Goal: Information Seeking & Learning: Check status

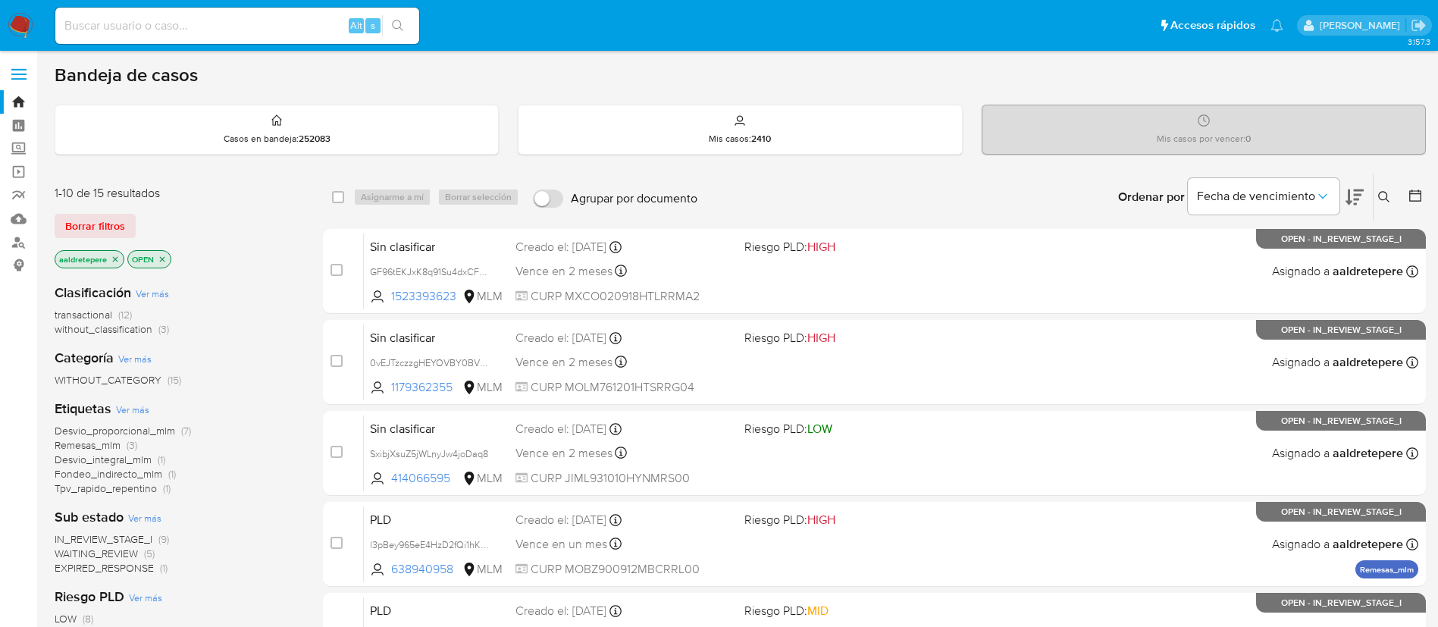
click at [180, 30] on input at bounding box center [237, 26] width 364 height 20
paste input "227497100"
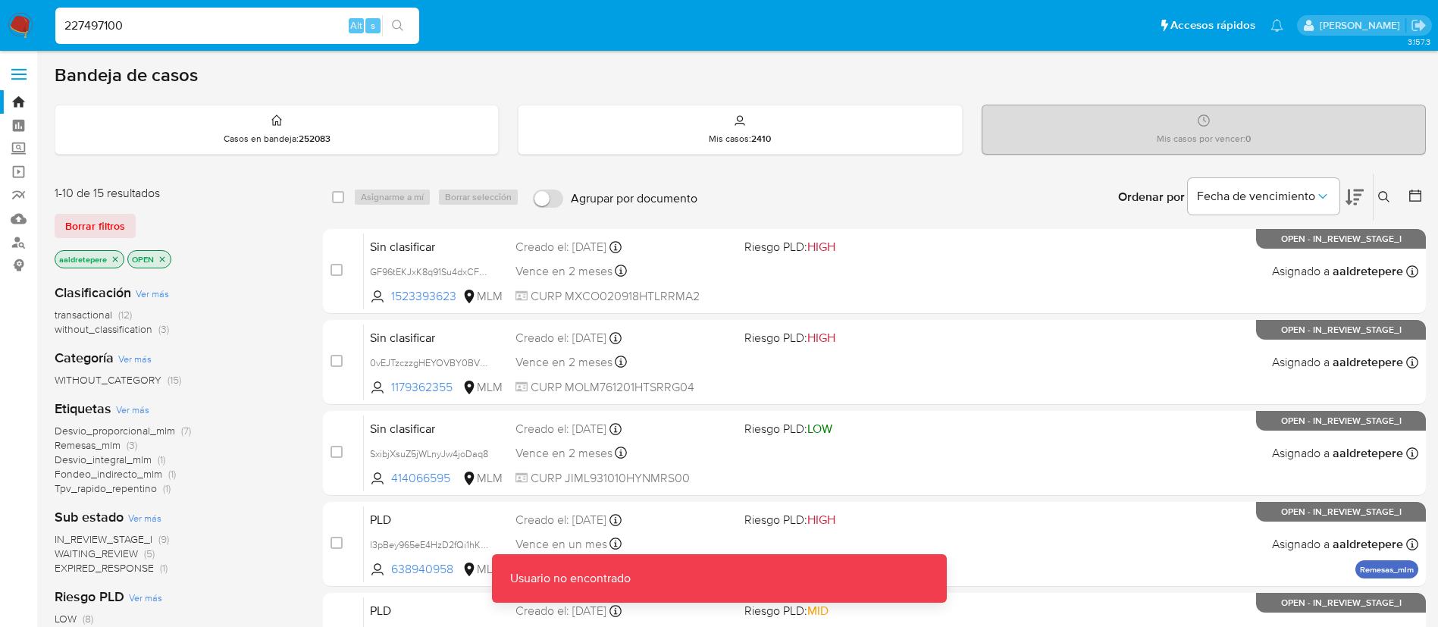
click at [193, 10] on div "227497100 Alt s" at bounding box center [237, 26] width 364 height 36
click at [181, 20] on input "227497100" at bounding box center [237, 26] width 364 height 20
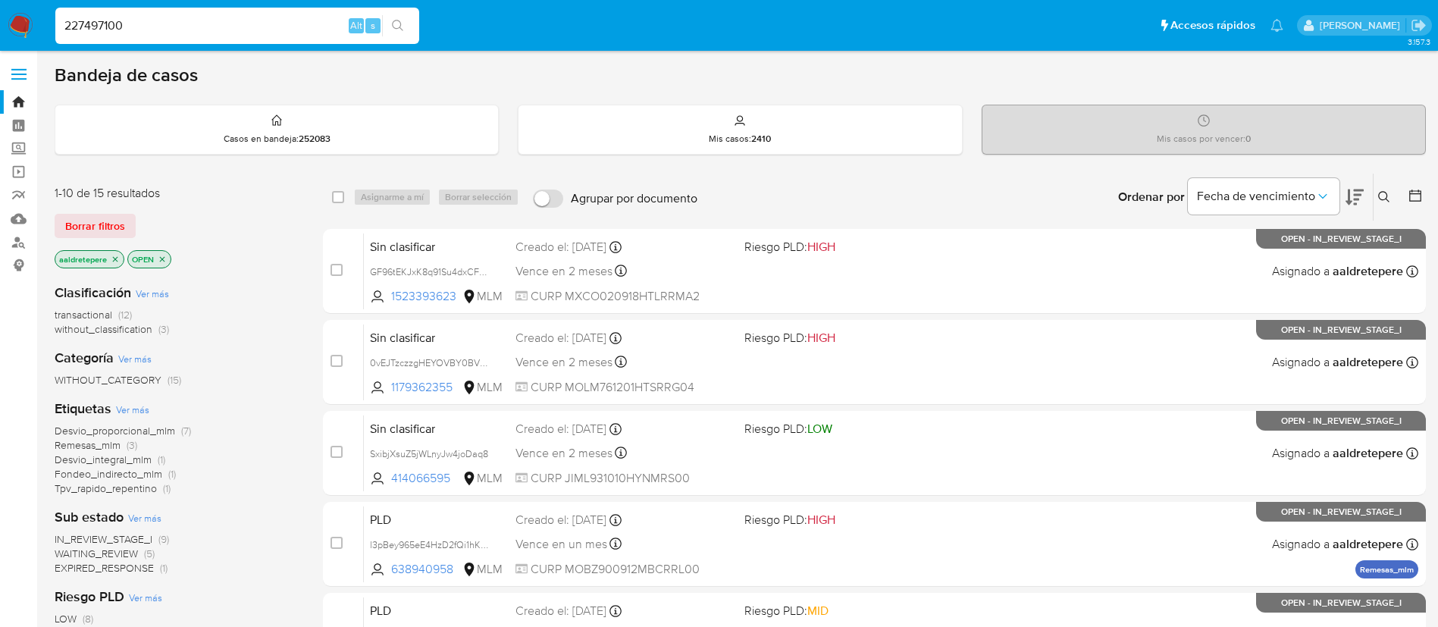
type input "227497100"
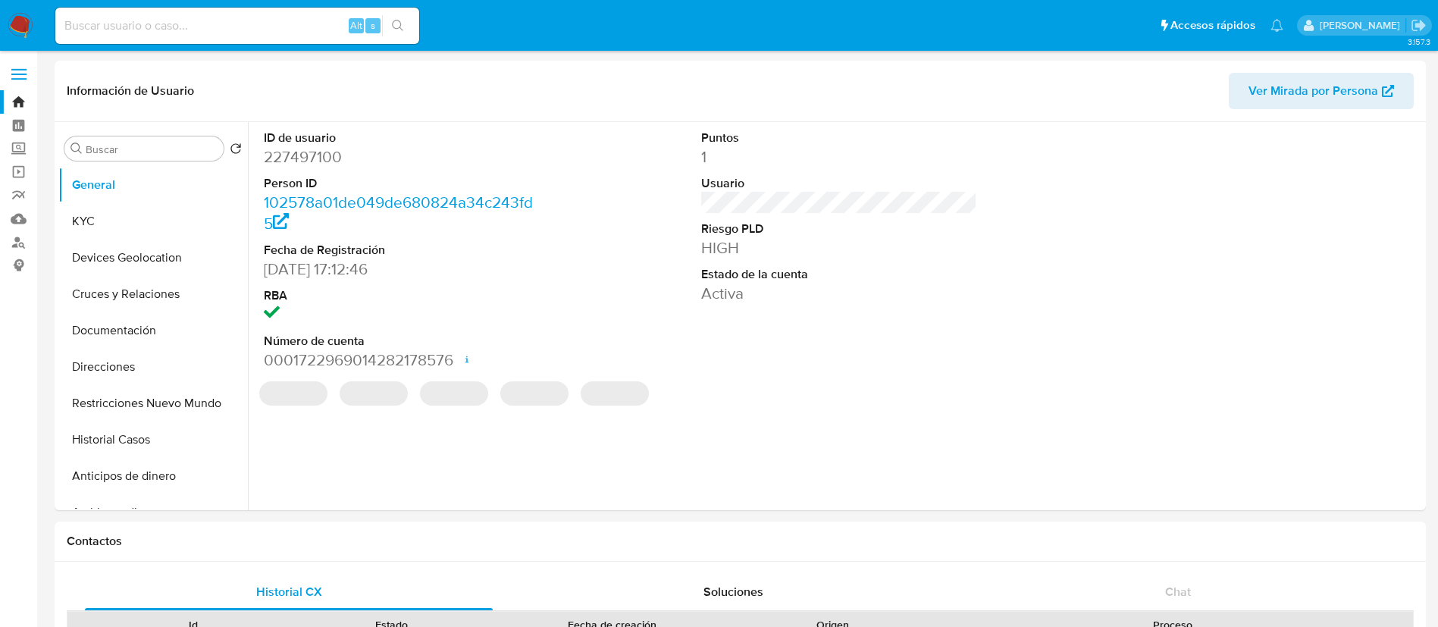
select select "10"
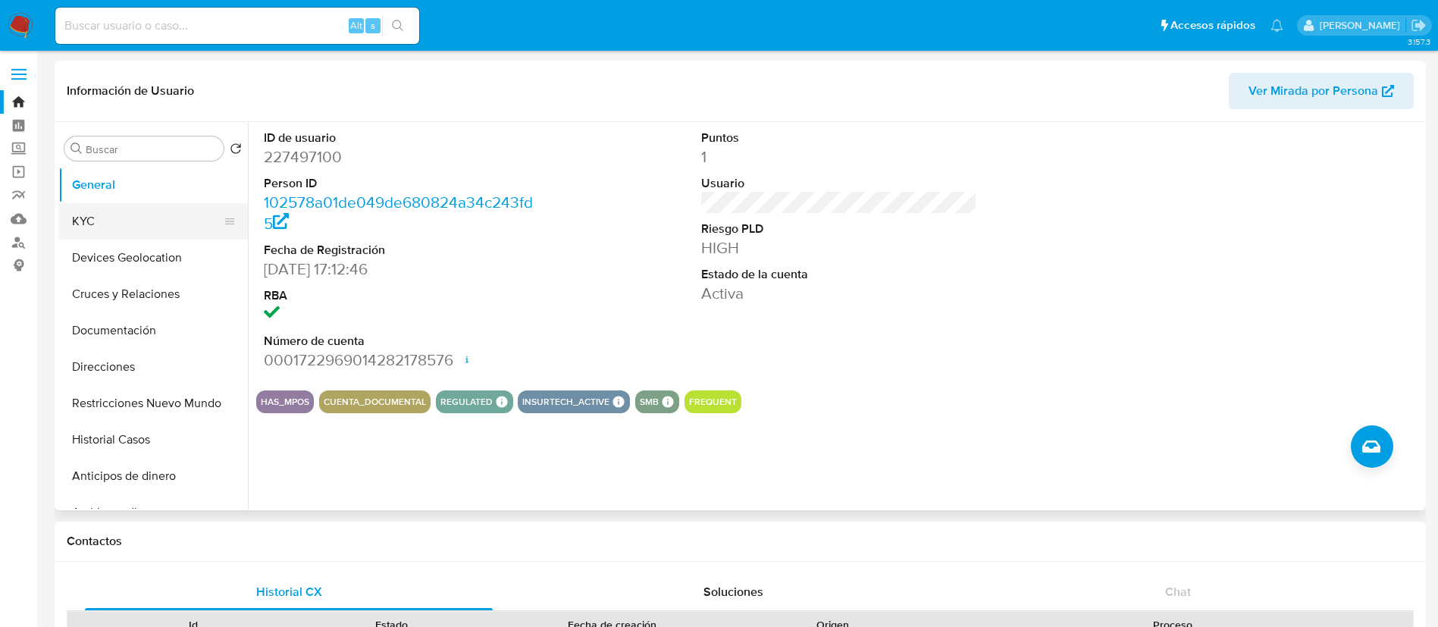
click at [187, 214] on button "KYC" at bounding box center [146, 221] width 177 height 36
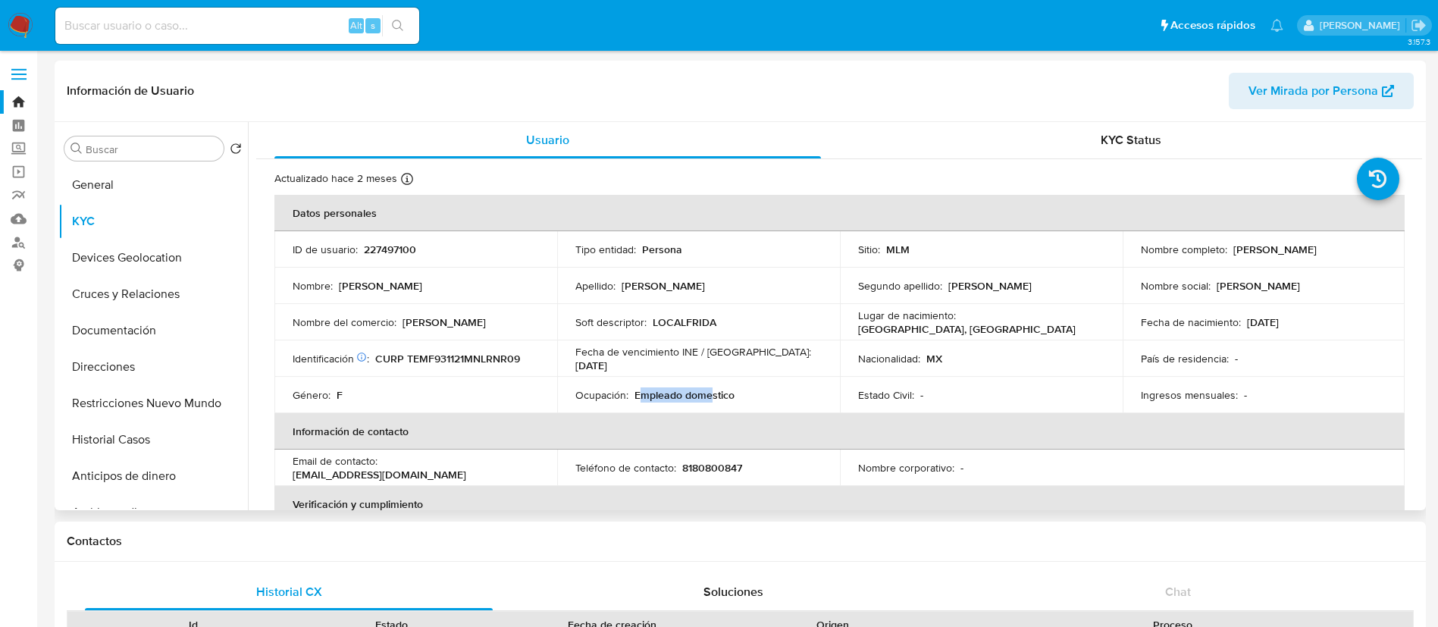
drag, startPoint x: 642, startPoint y: 396, endPoint x: 711, endPoint y: 398, distance: 69.0
click at [711, 398] on p "Empleado domestico" at bounding box center [685, 395] width 100 height 14
drag, startPoint x: 341, startPoint y: 309, endPoint x: 358, endPoint y: 309, distance: 16.7
click at [358, 309] on td "Nombre del comercio : [PERSON_NAME]" at bounding box center [415, 322] width 283 height 36
drag, startPoint x: 339, startPoint y: 320, endPoint x: 448, endPoint y: 336, distance: 110.3
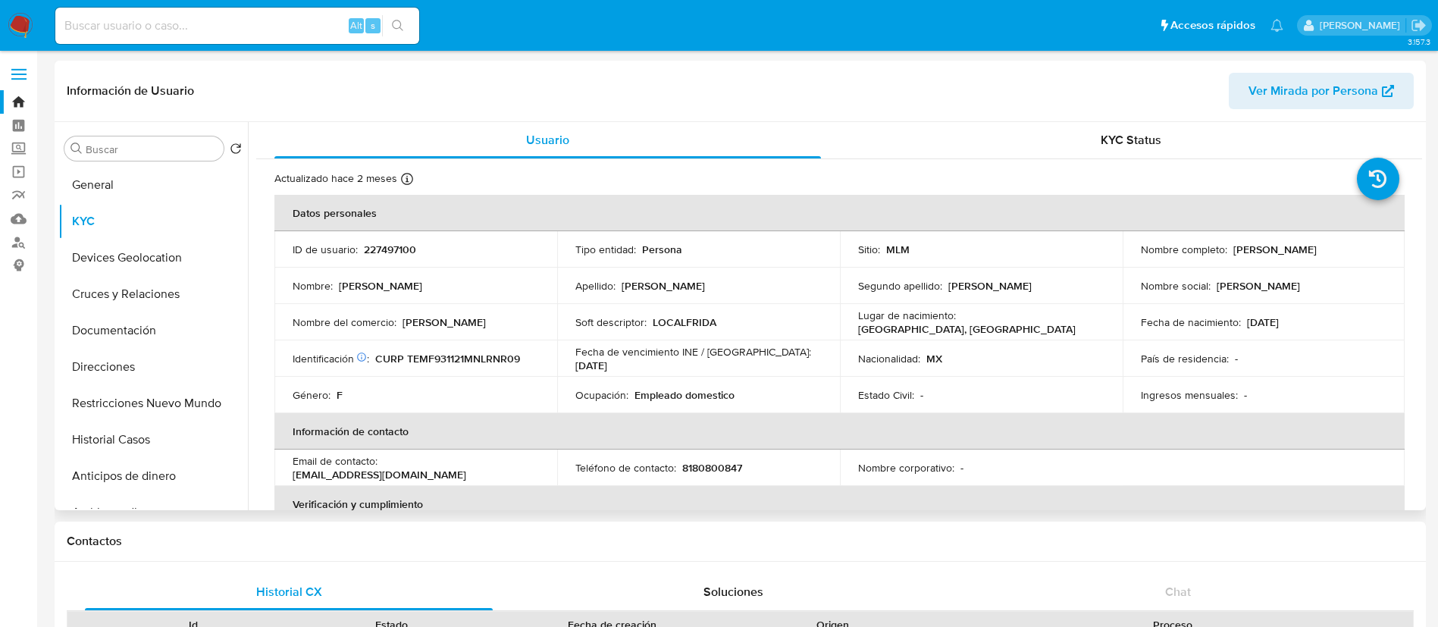
click at [400, 327] on div "Nombre del comercio : [PERSON_NAME]" at bounding box center [416, 322] width 246 height 14
click at [1123, 392] on td "Ingresos mensuales : -" at bounding box center [1264, 395] width 283 height 36
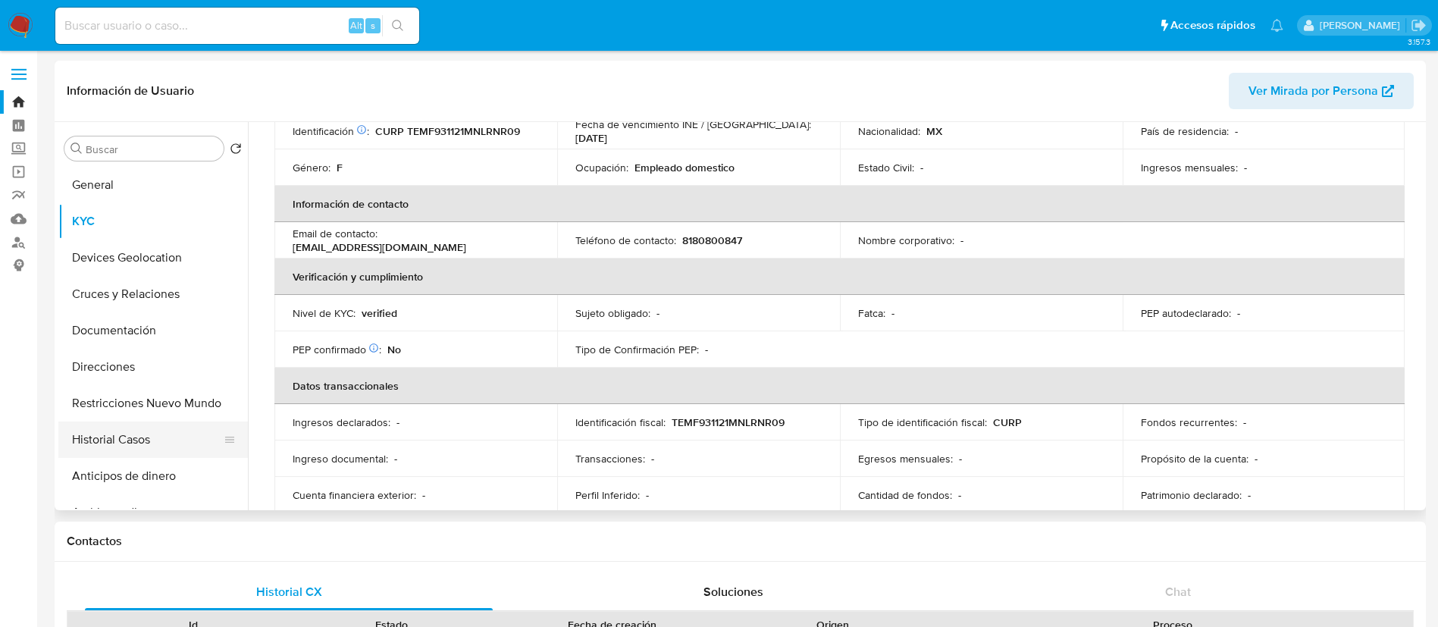
click at [88, 426] on button "Historial Casos" at bounding box center [146, 440] width 177 height 36
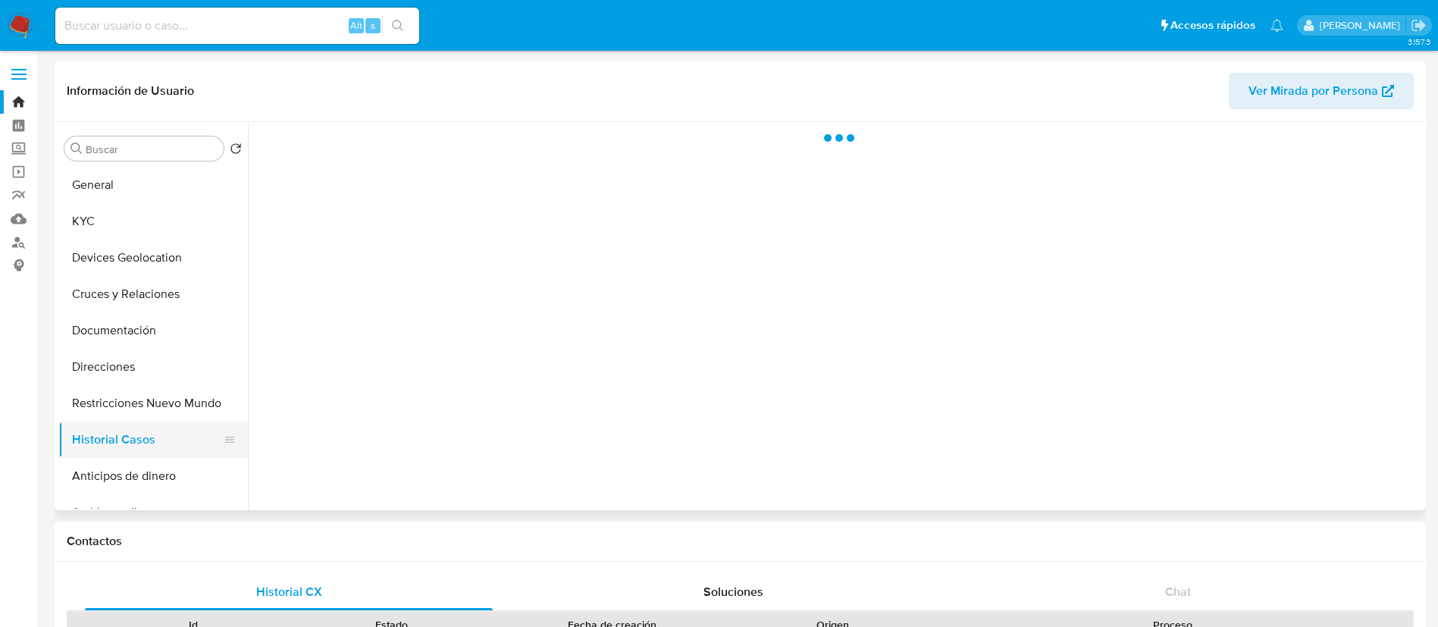
scroll to position [0, 0]
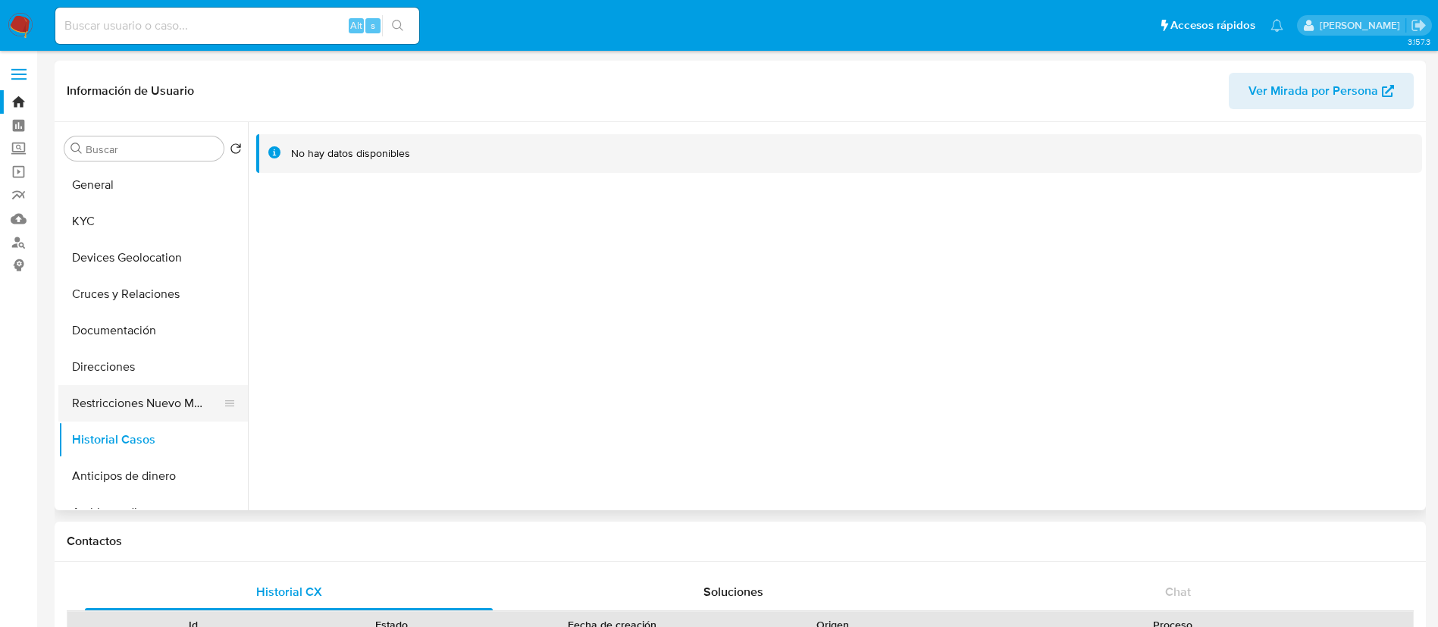
click at [110, 409] on button "Restricciones Nuevo Mundo" at bounding box center [146, 403] width 177 height 36
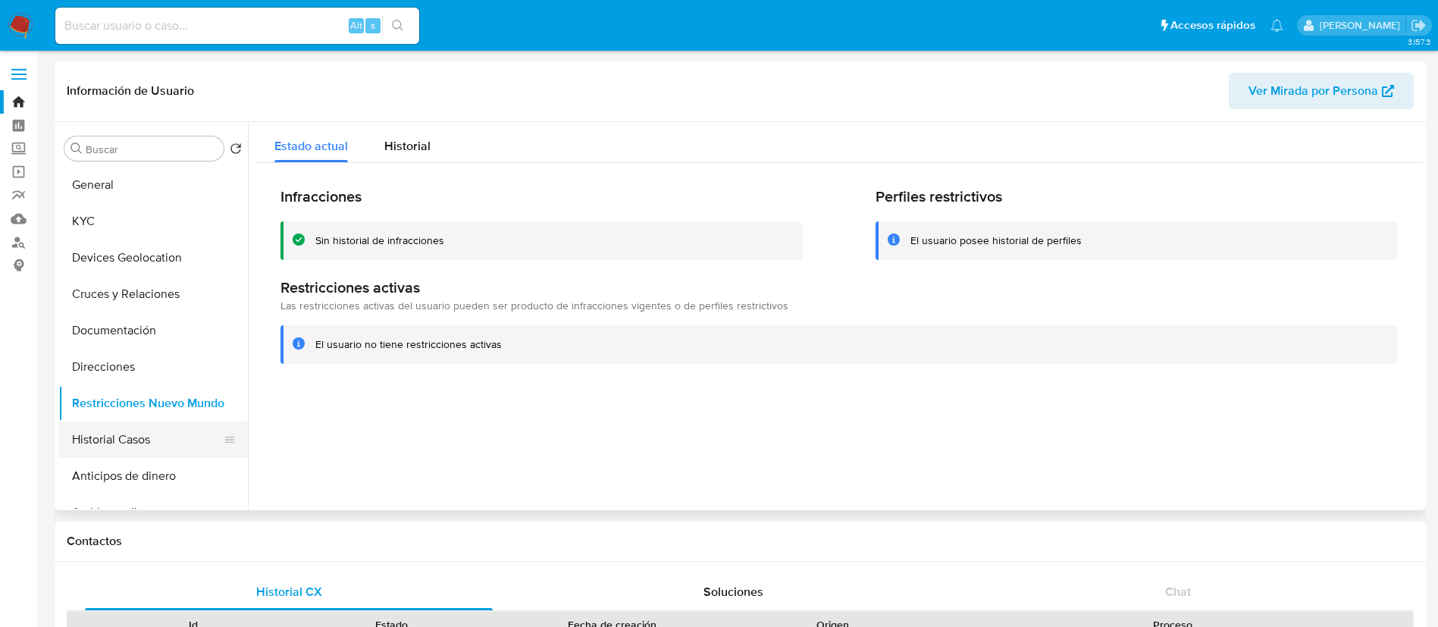
click at [160, 441] on button "Historial Casos" at bounding box center [146, 440] width 177 height 36
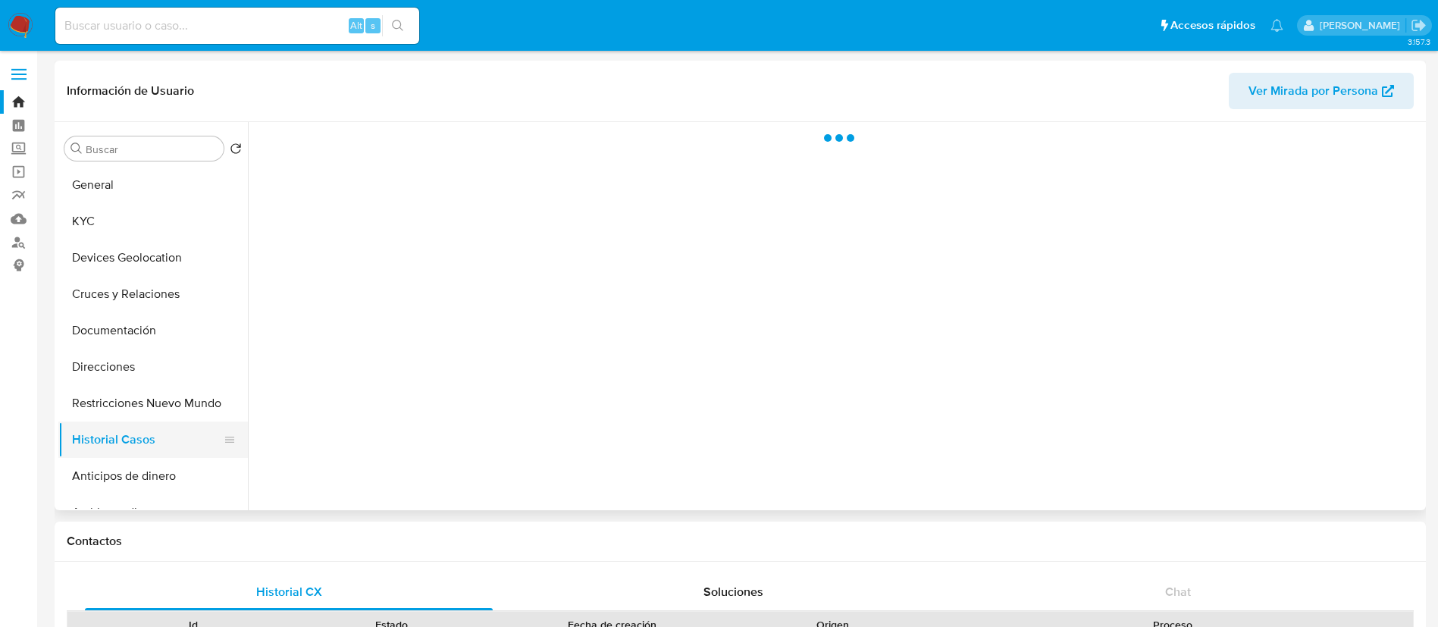
click at [158, 422] on button "Historial Casos" at bounding box center [146, 440] width 177 height 36
click at [158, 217] on button "KYC" at bounding box center [146, 221] width 177 height 36
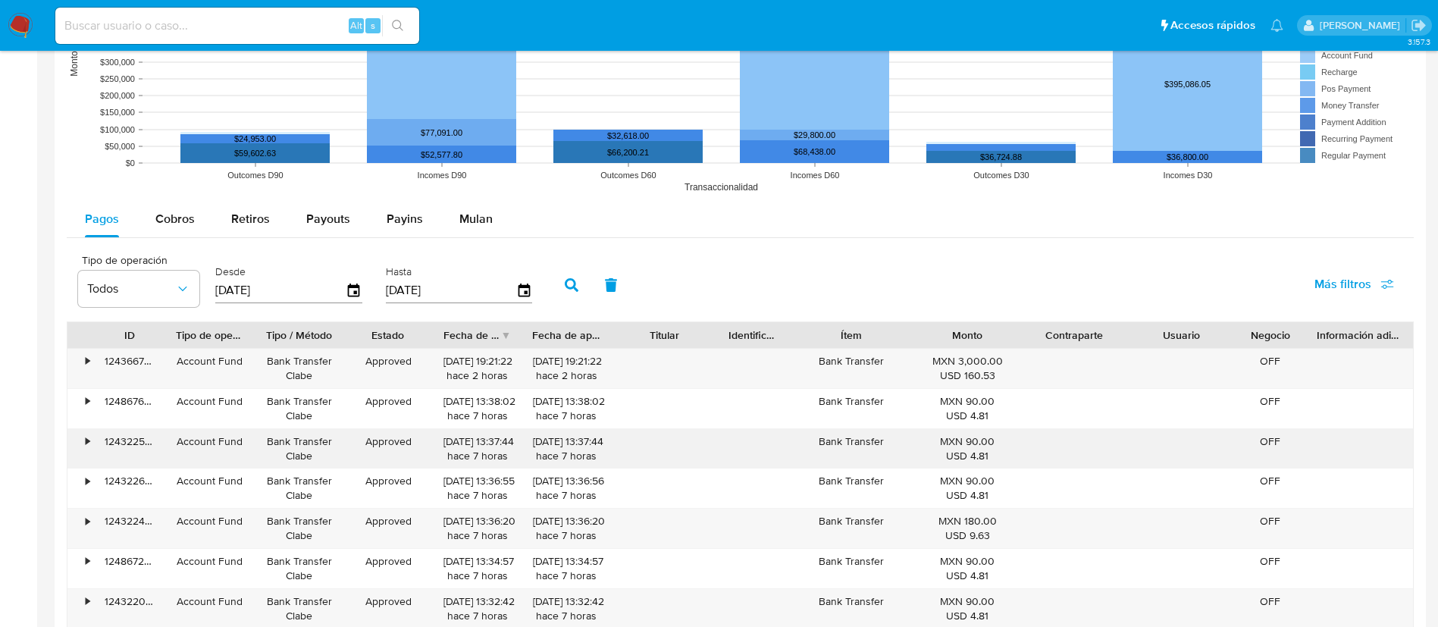
scroll to position [1365, 0]
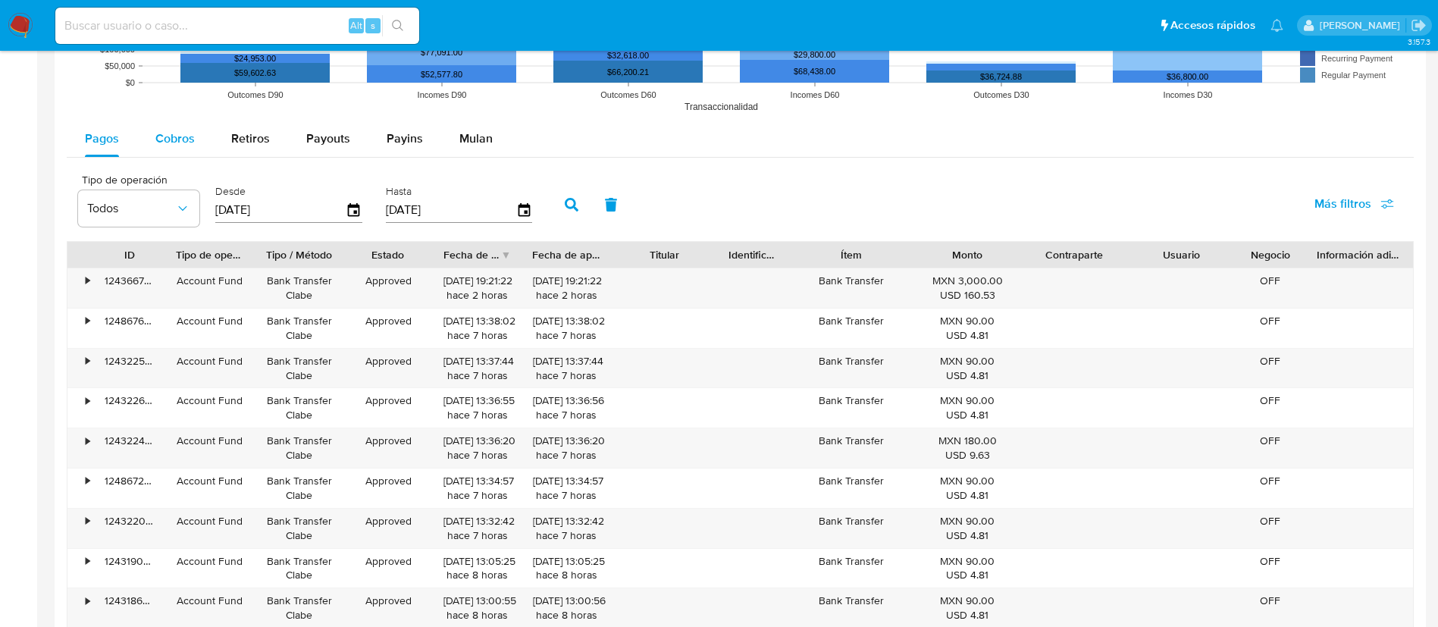
click at [164, 143] on span "Cobros" at bounding box center [174, 138] width 39 height 17
select select "10"
click at [216, 208] on input "[DATE]" at bounding box center [280, 210] width 130 height 24
type input "00/70/6202"
type input "1_/__/____"
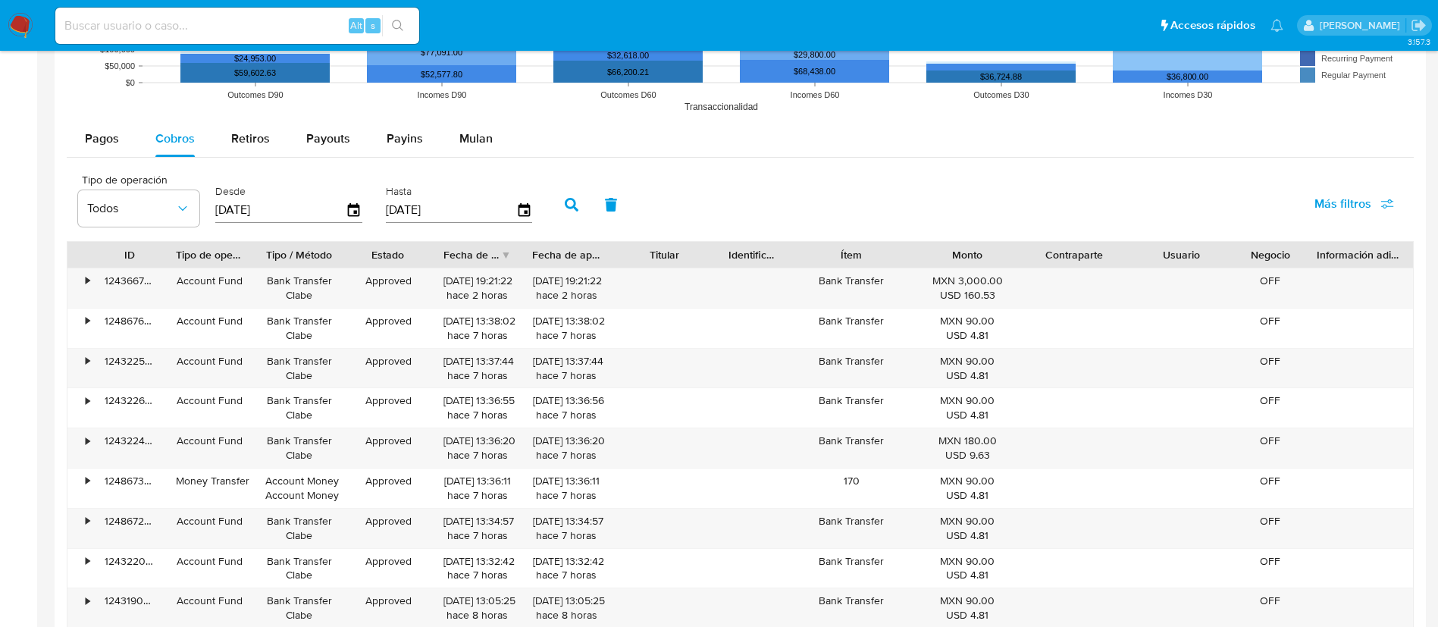
type input "[DATE]"
type input "3_/__/____"
type input "[DATE]"
click at [566, 193] on button "button" at bounding box center [571, 205] width 39 height 36
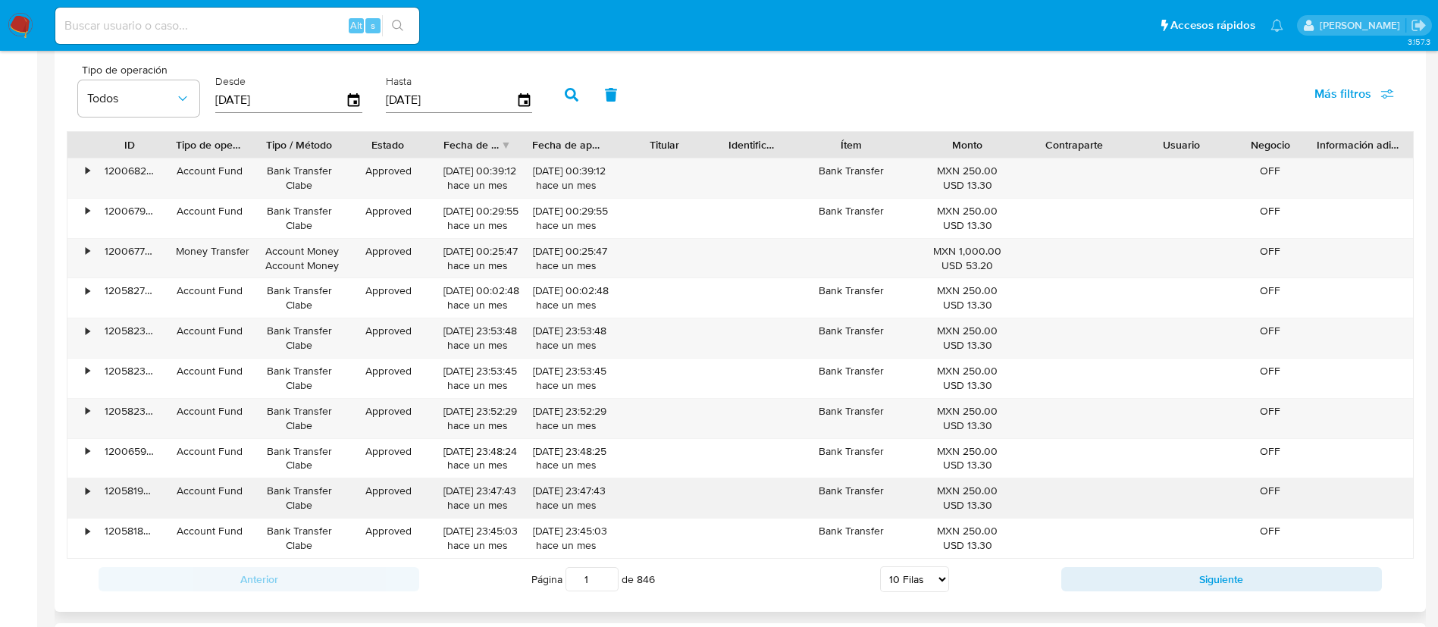
scroll to position [1479, 0]
click at [933, 571] on select "5 Filas 10 Filas 20 Filas 25 Filas 50 Filas 100 Filas" at bounding box center [914, 576] width 69 height 26
select select "100"
click at [880, 563] on select "5 Filas 10 Filas 20 Filas 25 Filas 50 Filas 100 Filas" at bounding box center [914, 576] width 69 height 26
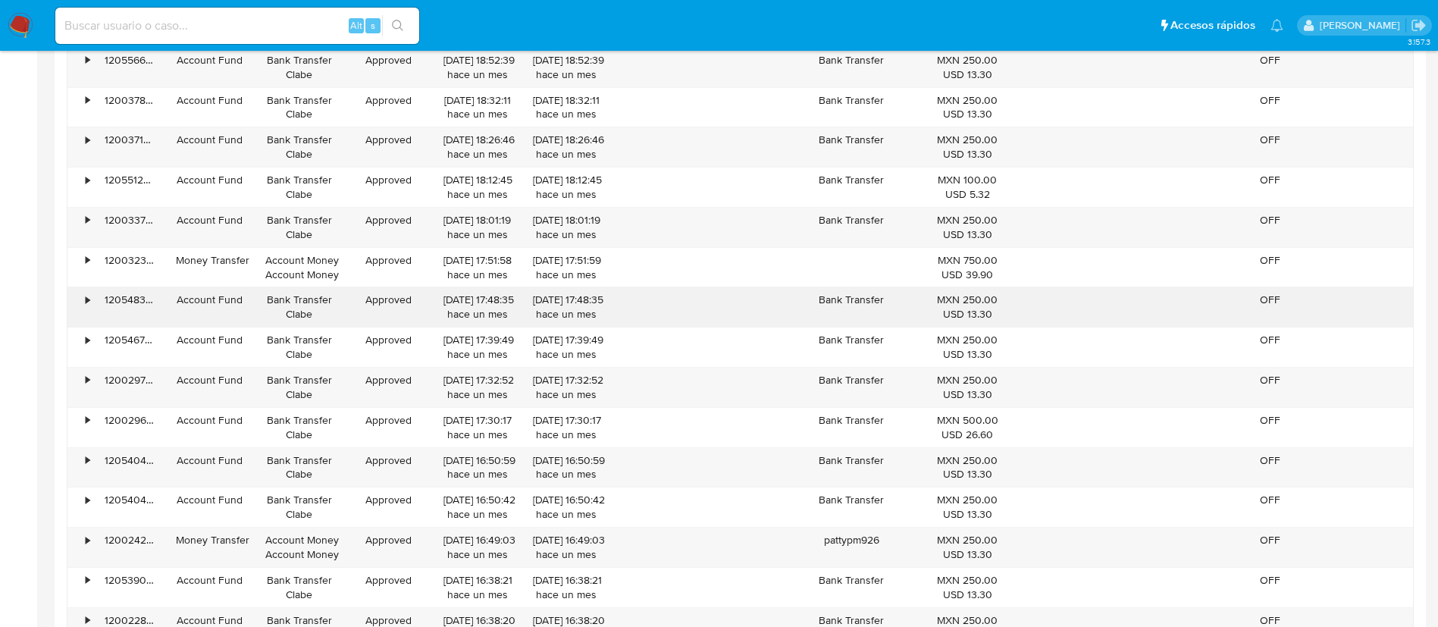
scroll to position [4436, 0]
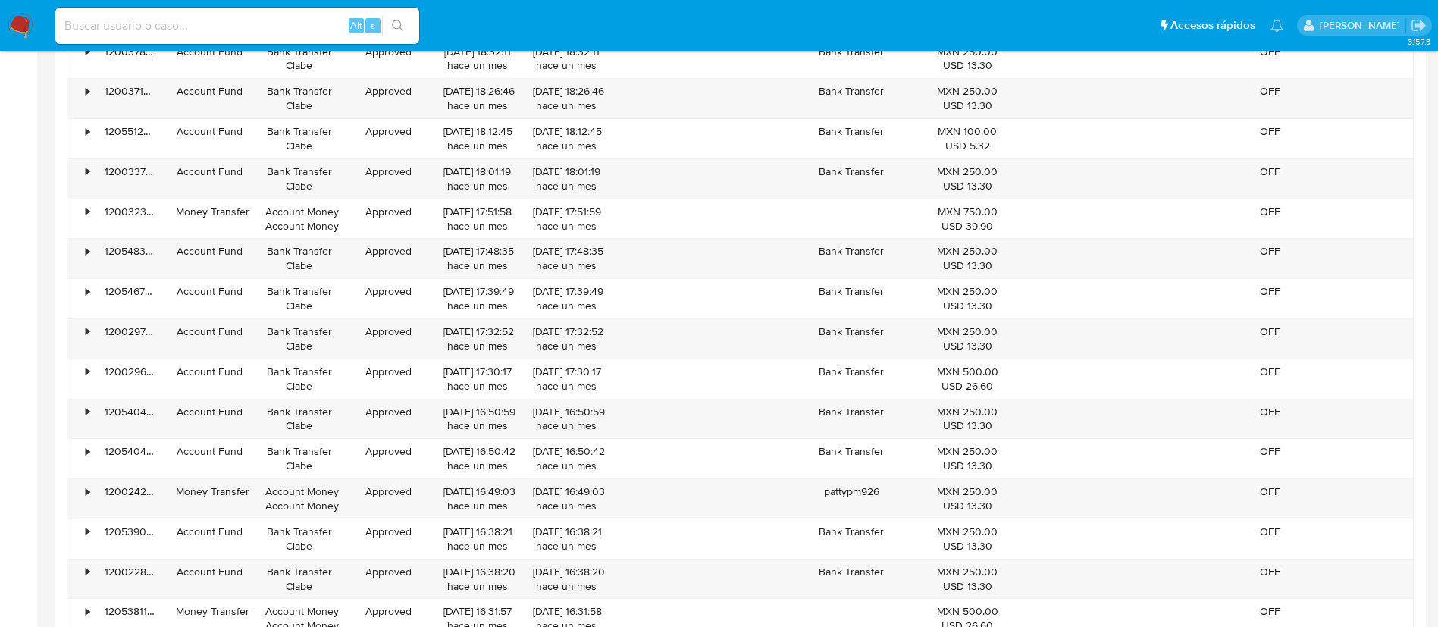
click at [261, 33] on input at bounding box center [237, 26] width 364 height 20
paste input "1386763504"
type input "1386763504"
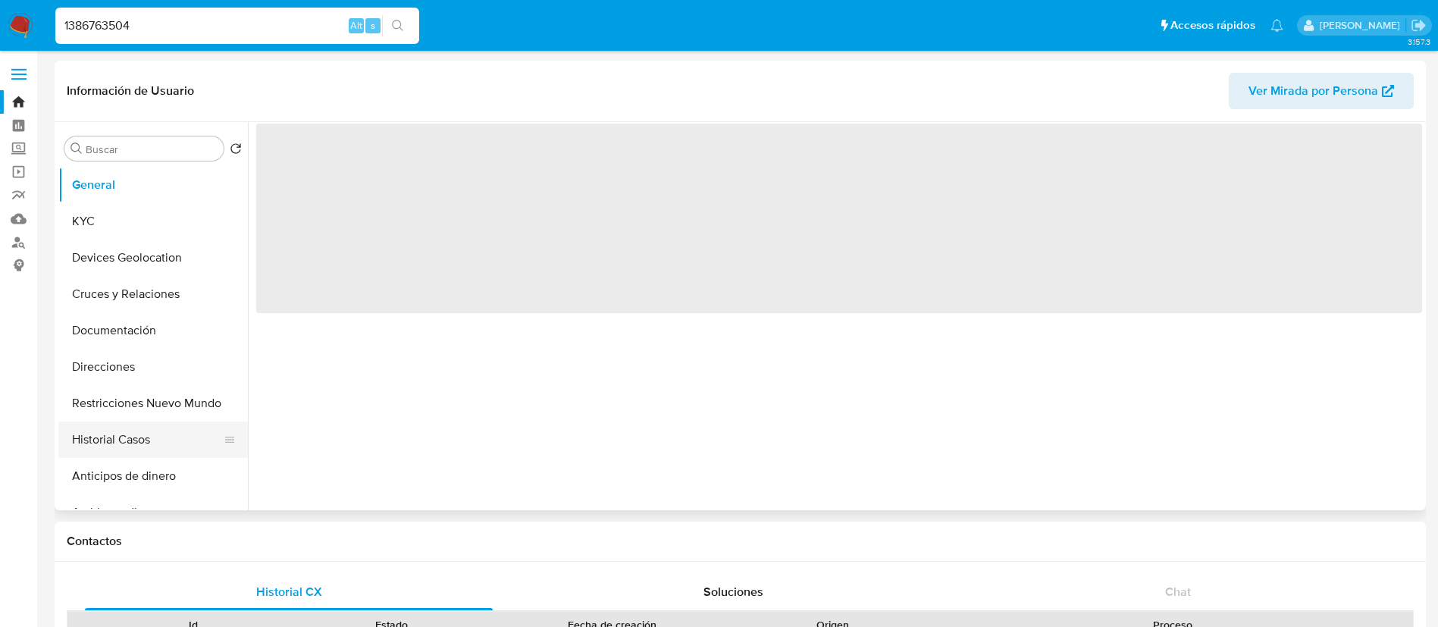
click at [93, 439] on button "Historial Casos" at bounding box center [146, 440] width 177 height 36
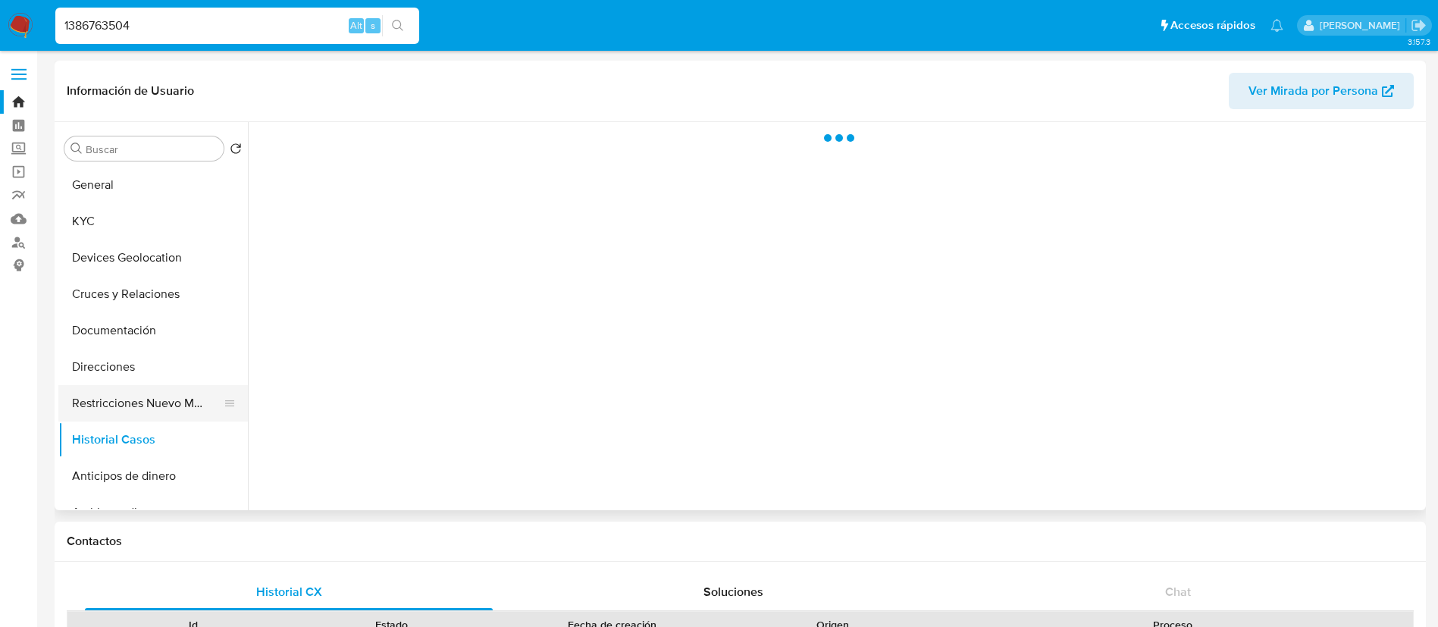
select select "10"
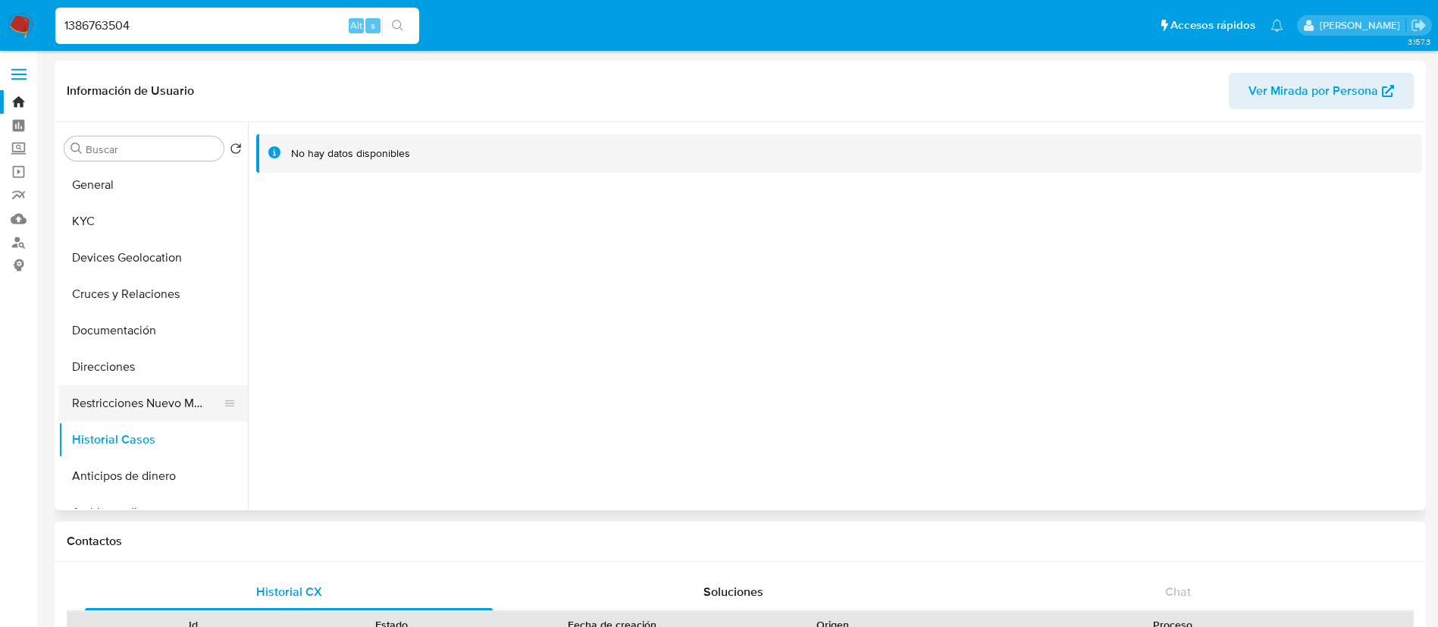
click at [138, 400] on button "Restricciones Nuevo Mundo" at bounding box center [146, 403] width 177 height 36
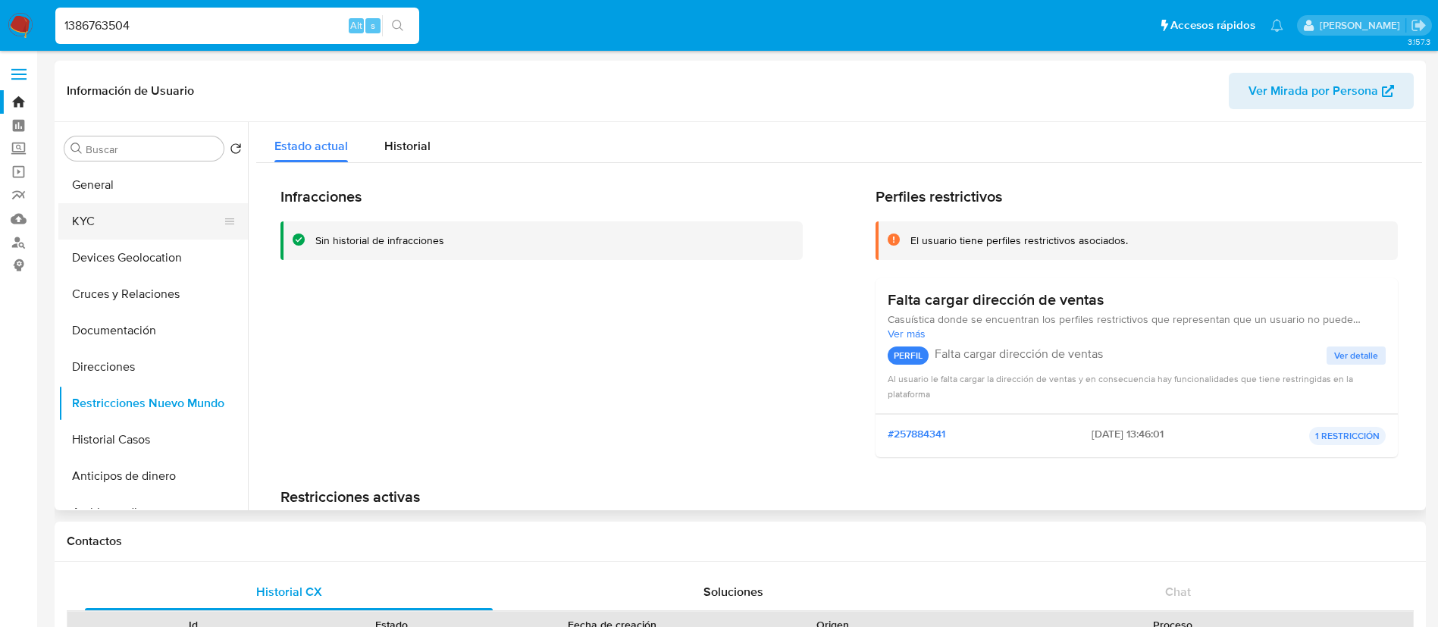
click at [143, 217] on button "KYC" at bounding box center [146, 221] width 177 height 36
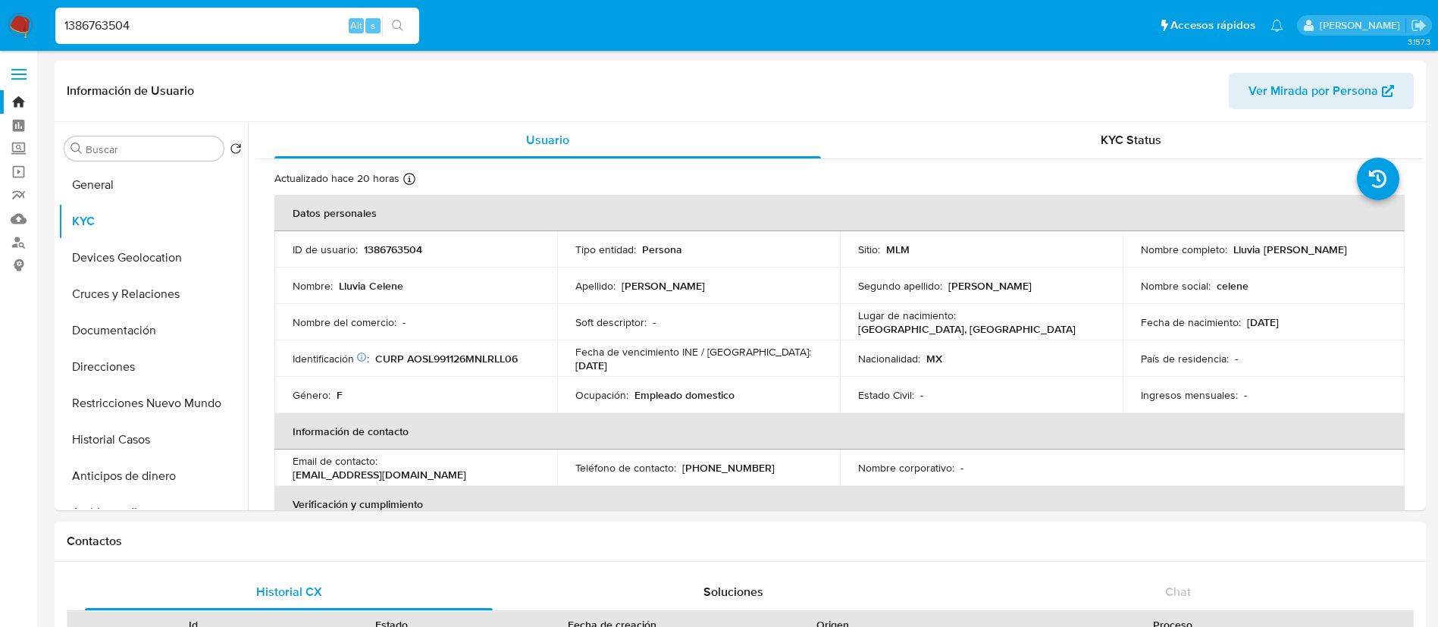
click at [1041, 562] on div "Historial CX Soluciones Chat Id Estado Fecha de creación Origen Proceso • 39891…" at bounding box center [741, 639] width 1372 height 154
click at [1150, 402] on p "Ingresos mensuales :" at bounding box center [1189, 395] width 97 height 14
click at [723, 369] on td "Fecha de vencimiento INE / [GEOGRAPHIC_DATA] : [DATE]" at bounding box center [698, 358] width 283 height 36
drag, startPoint x: 705, startPoint y: 403, endPoint x: 720, endPoint y: 405, distance: 14.6
click at [719, 405] on td "Ocupación : Empleado domestico" at bounding box center [698, 395] width 283 height 36
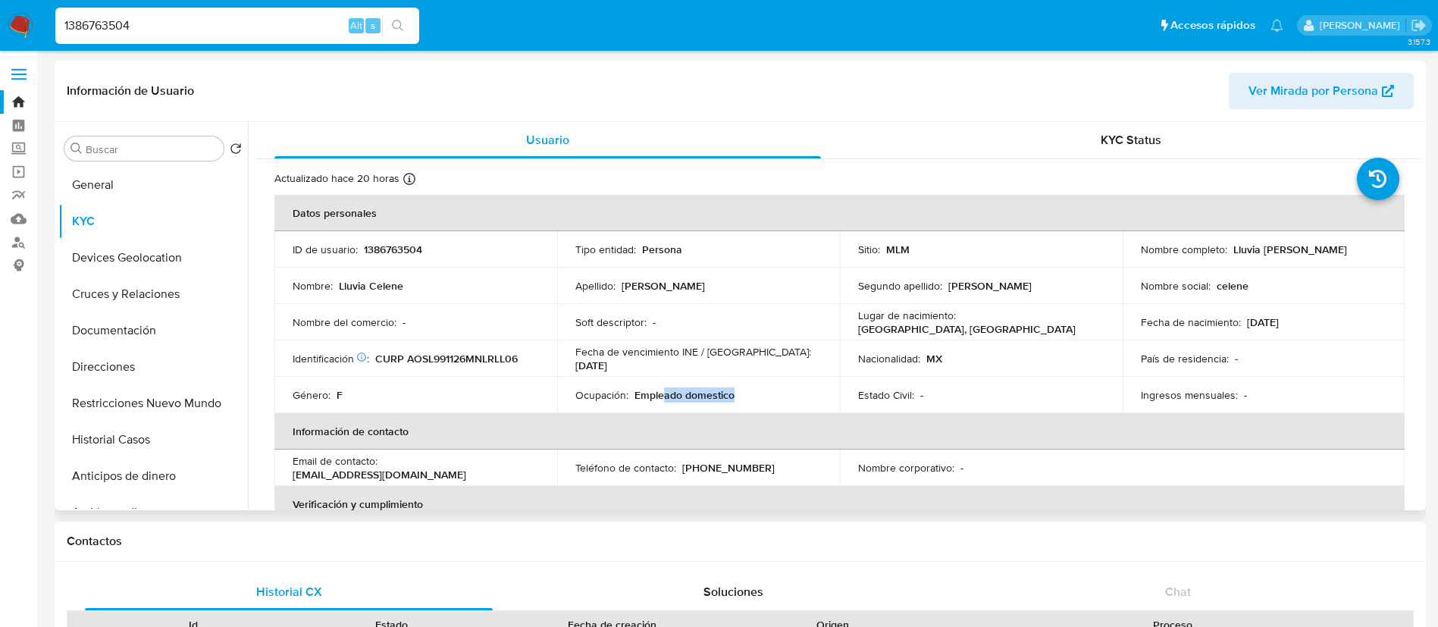
click at [718, 388] on p "Empleado domestico" at bounding box center [685, 395] width 100 height 14
drag, startPoint x: 860, startPoint y: 345, endPoint x: 1027, endPoint y: 403, distance: 176.7
click at [1019, 403] on tbody "ID de usuario : 1386763504 Tipo entidad : Persona Sitio : MLM Nombre completo :…" at bounding box center [839, 322] width 1131 height 182
click at [1068, 425] on th "Información de contacto" at bounding box center [839, 431] width 1131 height 36
click at [1065, 427] on th "Información de contacto" at bounding box center [839, 431] width 1131 height 36
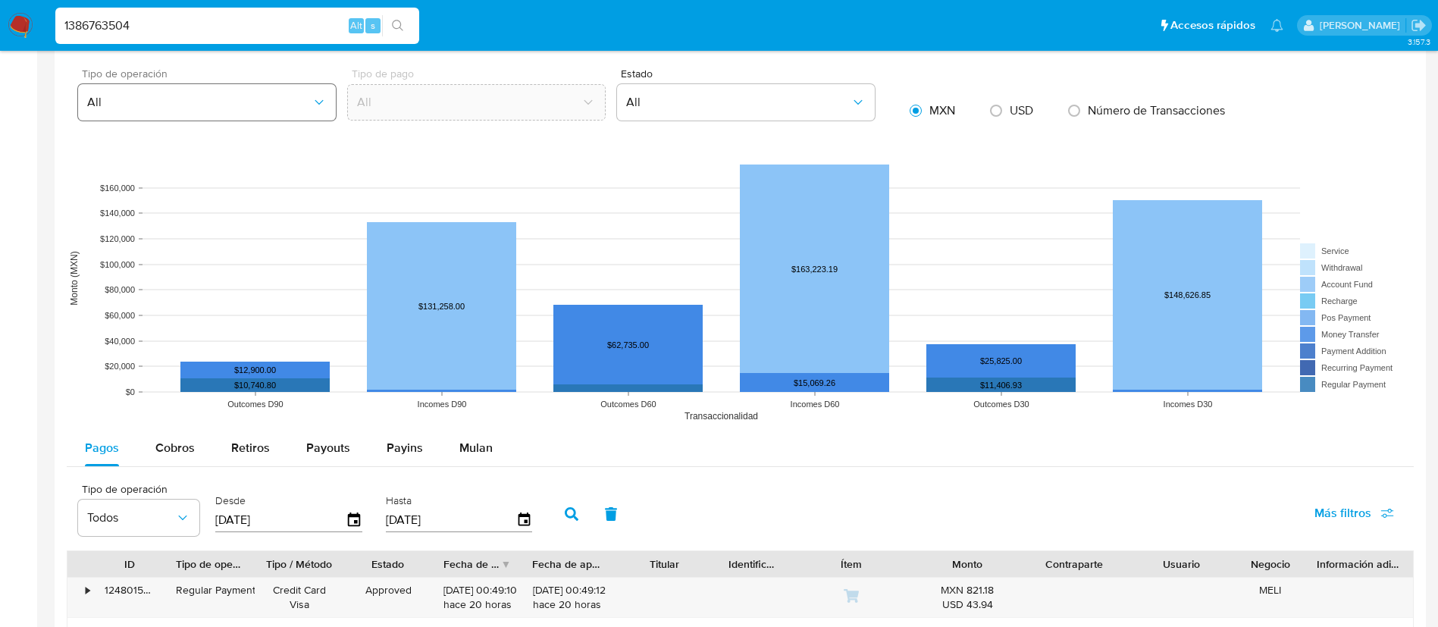
scroll to position [1137, 0]
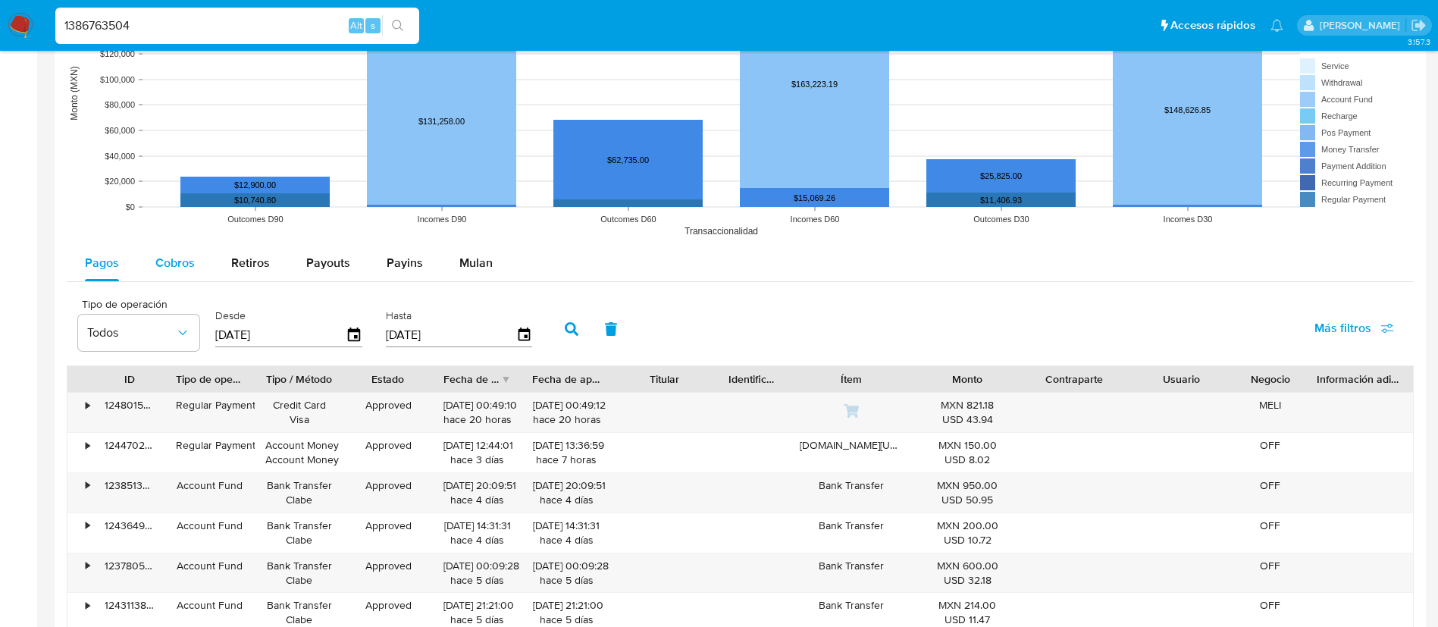
click at [176, 264] on span "Cobros" at bounding box center [174, 262] width 39 height 17
select select "10"
click at [215, 336] on input "[DATE]" at bounding box center [280, 335] width 130 height 24
type input "00/70/6202"
type input "[DATE]"
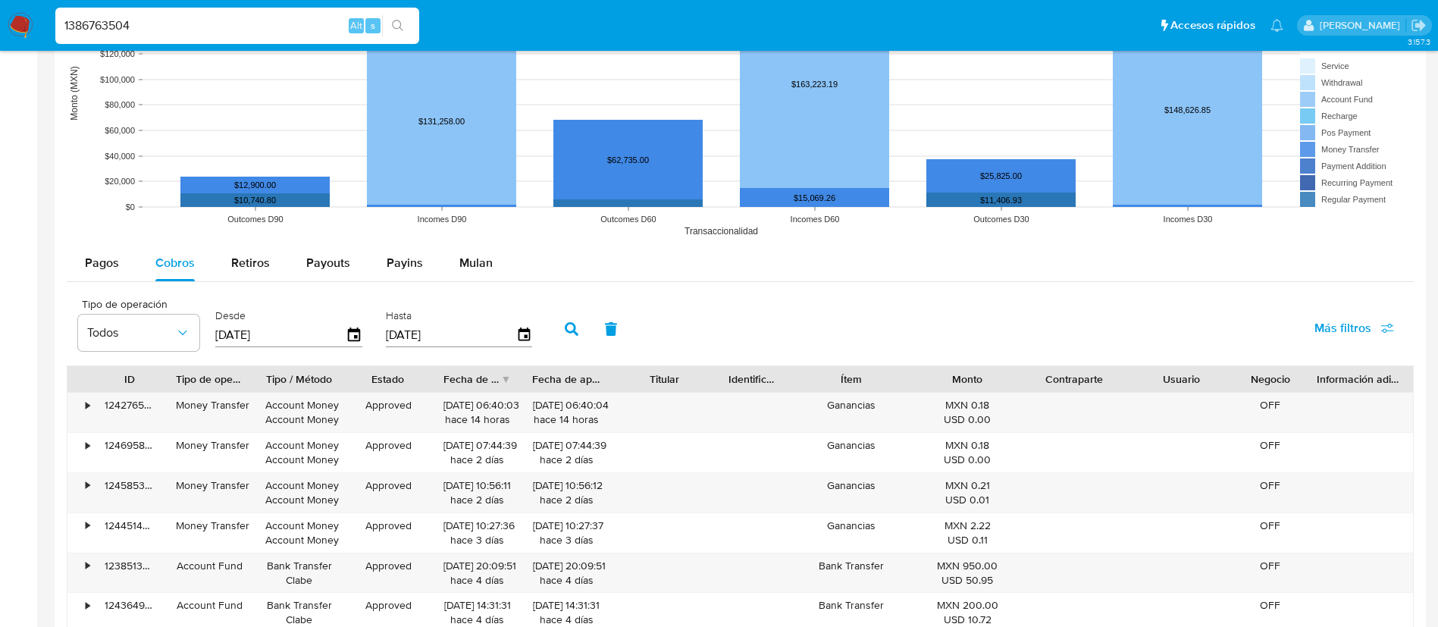
type input "3_/__/____"
type input "[DATE]"
click at [568, 325] on icon "button" at bounding box center [572, 329] width 14 height 14
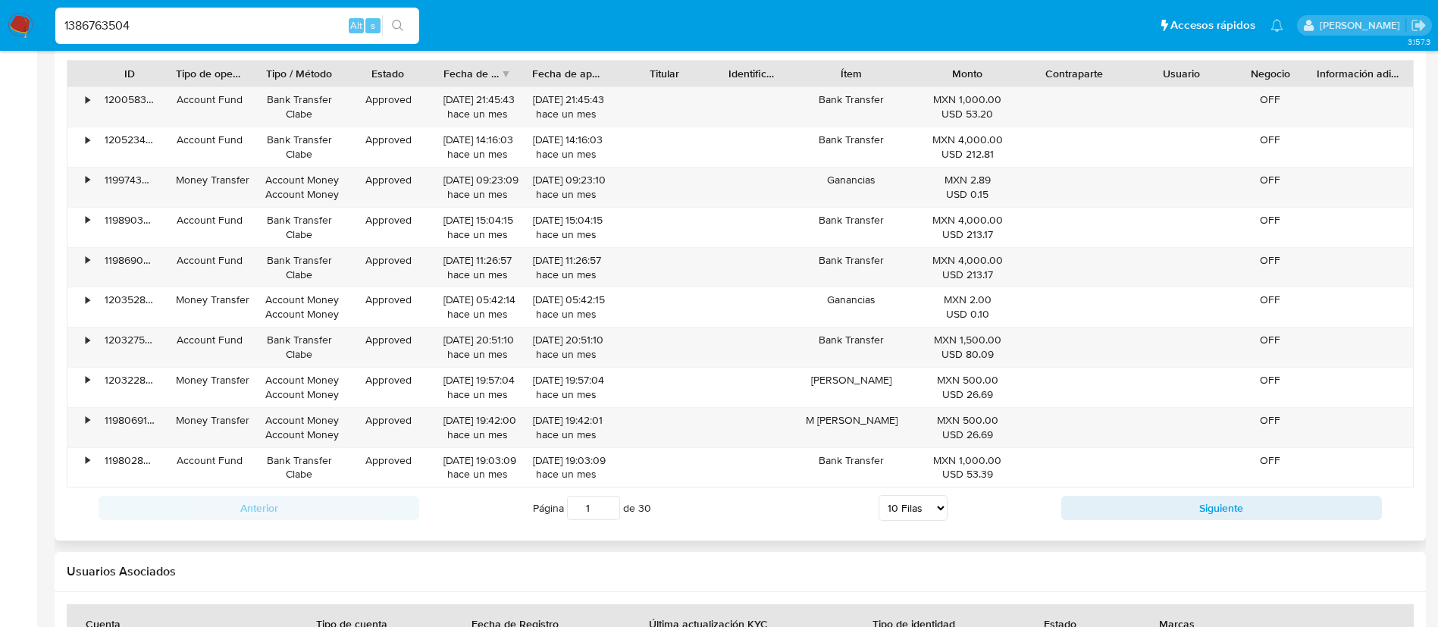
scroll to position [1479, 0]
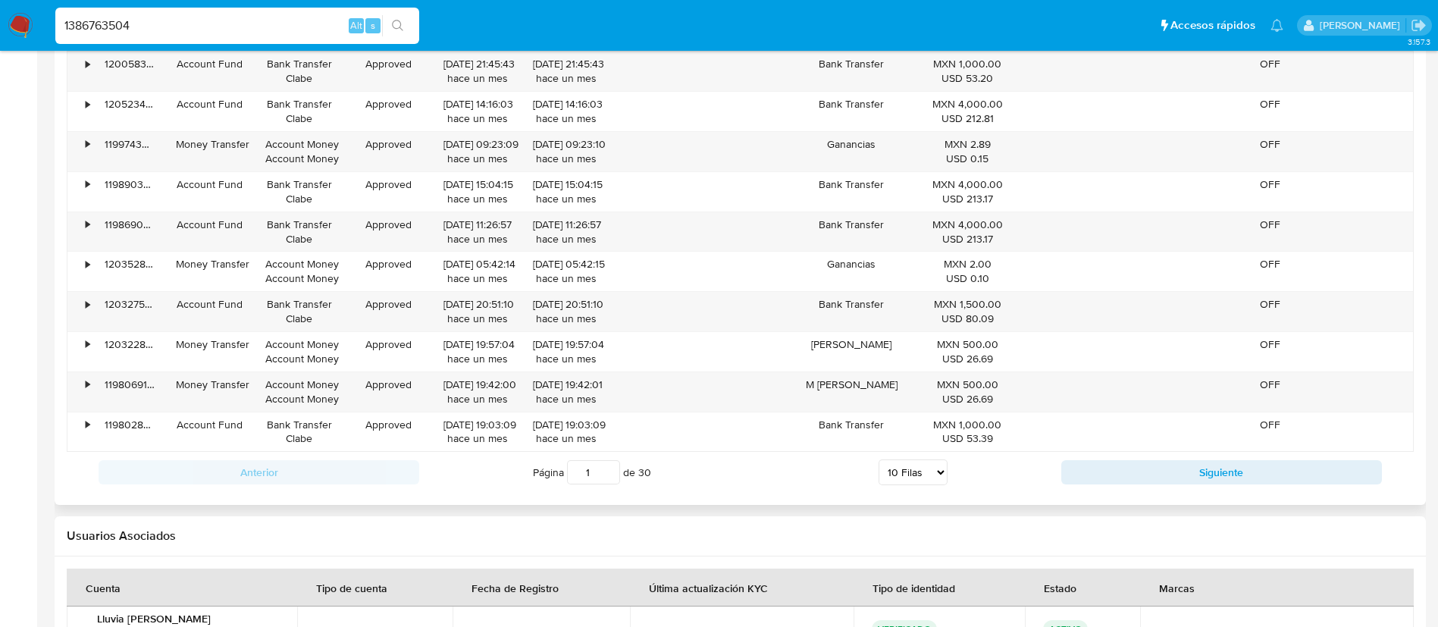
click at [922, 478] on select "5 Filas 10 Filas 20 Filas 25 Filas 50 Filas 100 Filas" at bounding box center [913, 473] width 69 height 26
select select "100"
click at [879, 460] on select "5 Filas 10 Filas 20 Filas 25 Filas 50 Filas 100 Filas" at bounding box center [913, 473] width 69 height 26
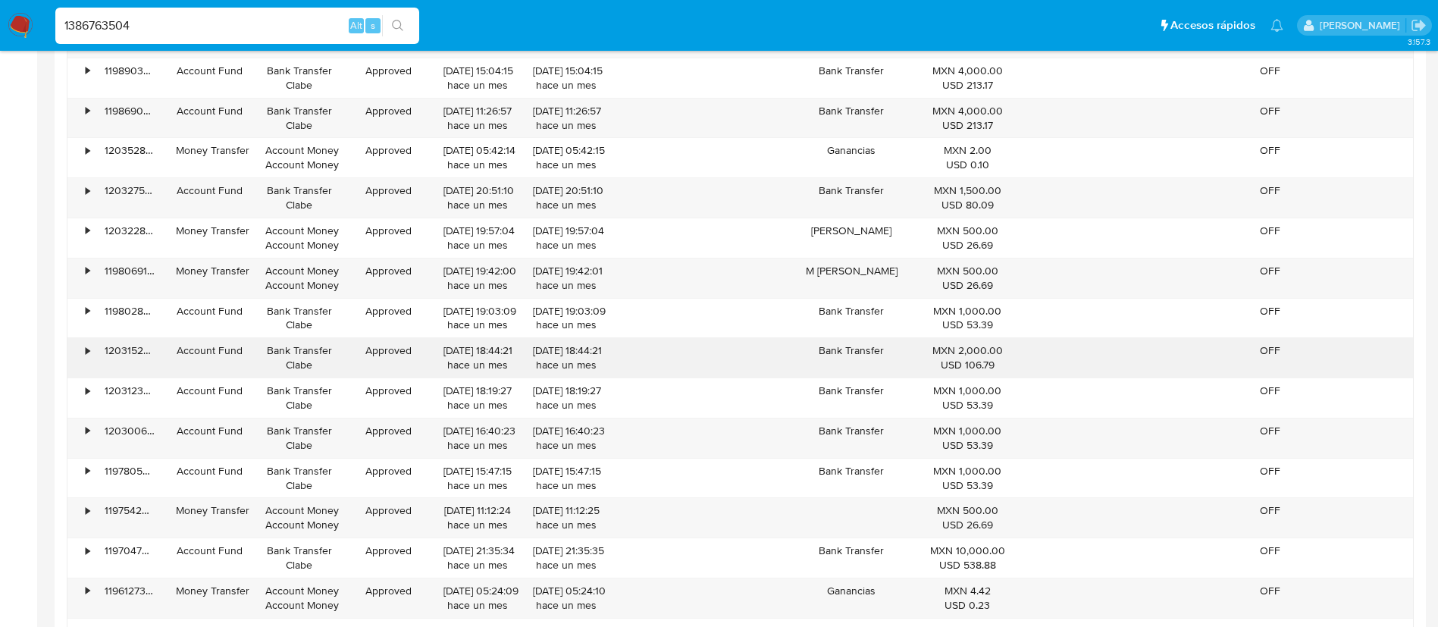
scroll to position [1706, 0]
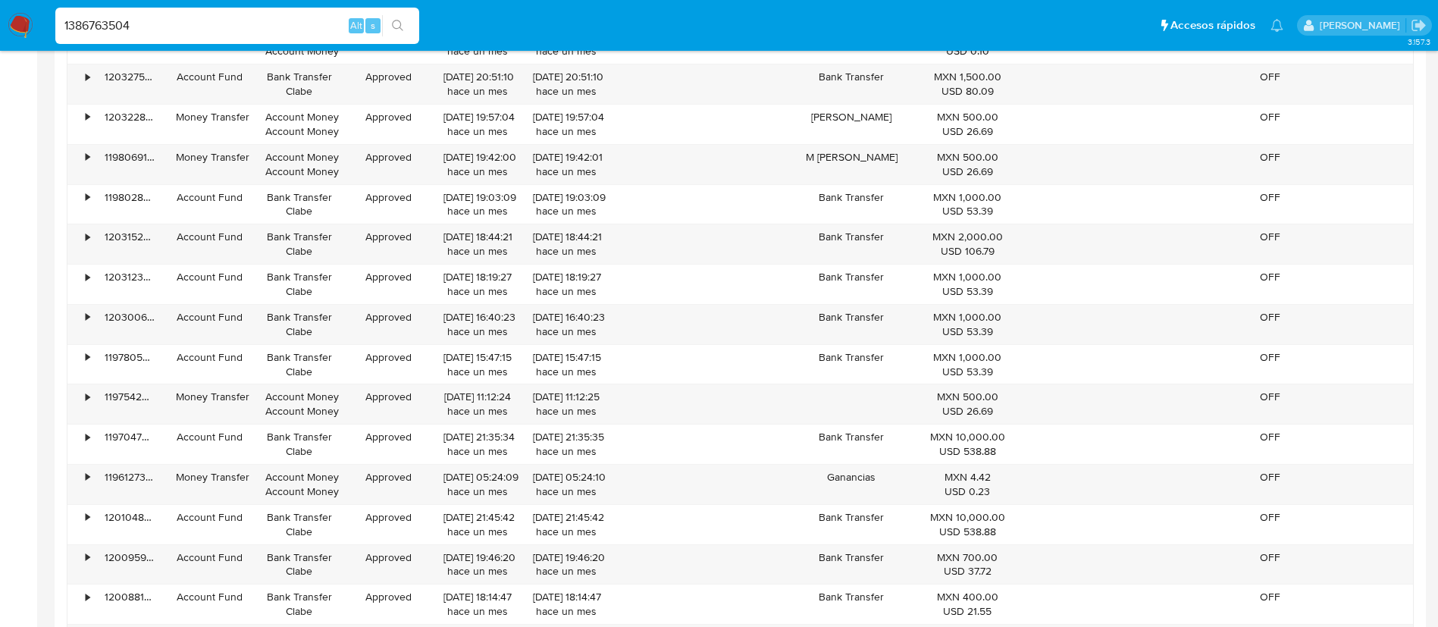
drag, startPoint x: 158, startPoint y: 21, endPoint x: 0, endPoint y: -36, distance: 168.6
paste input "266553583"
type input "266553583"
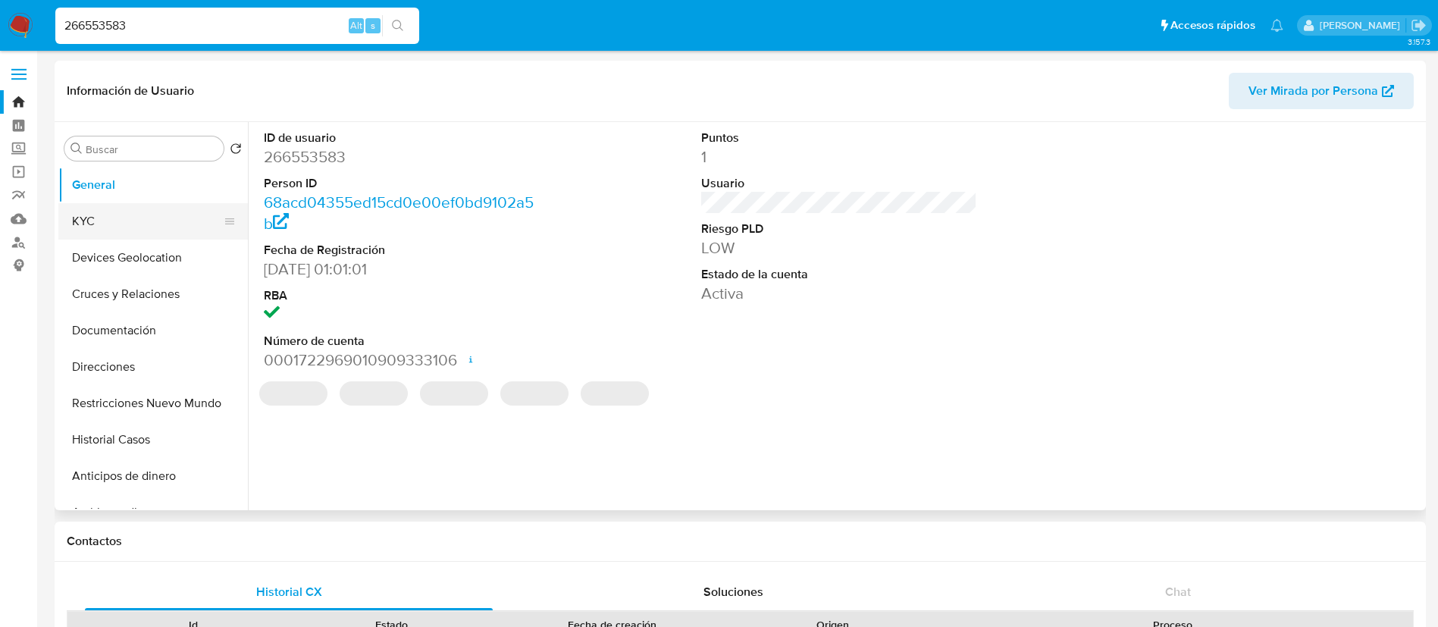
select select "10"
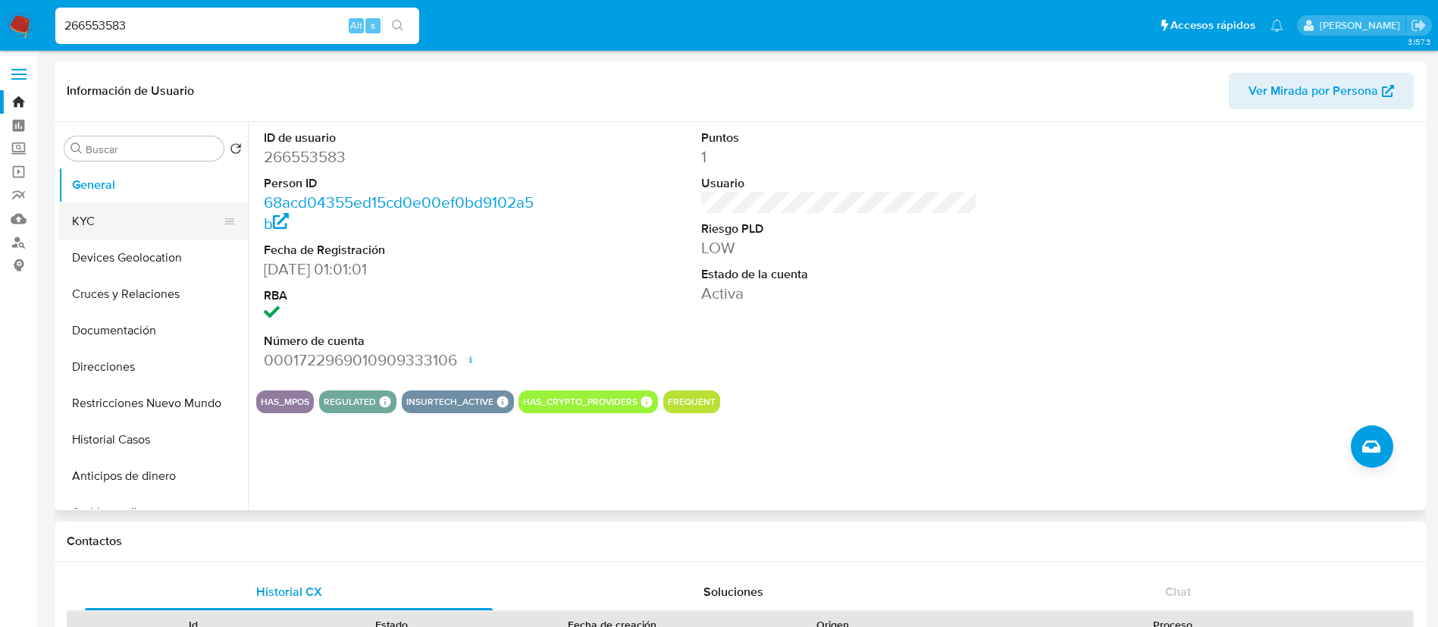
click at [190, 224] on button "KYC" at bounding box center [146, 221] width 177 height 36
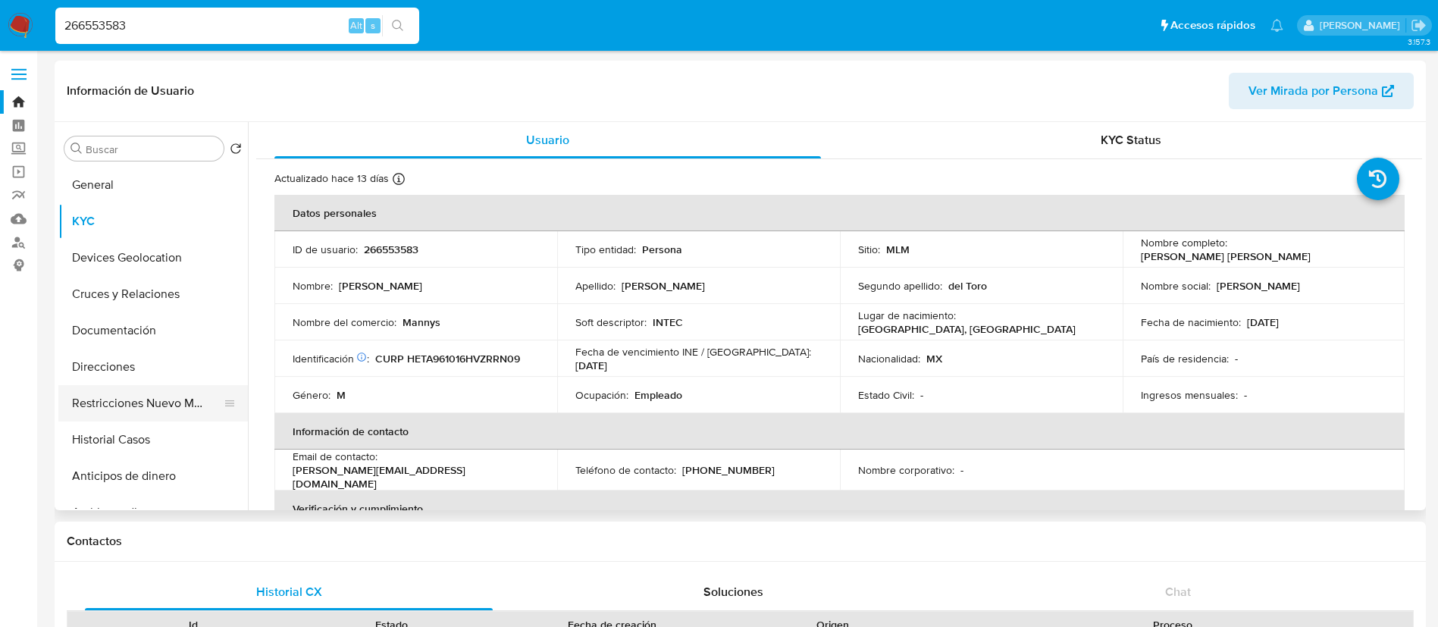
click at [181, 394] on button "Restricciones Nuevo Mundo" at bounding box center [146, 403] width 177 height 36
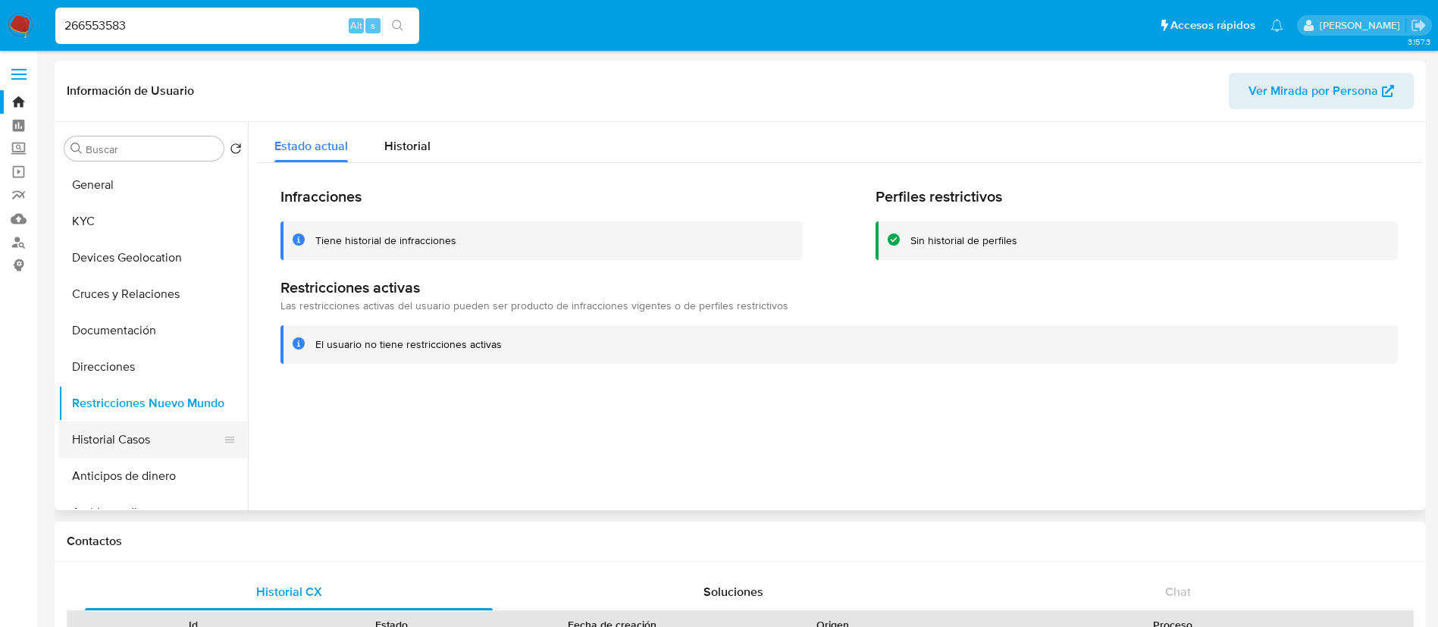
click at [141, 442] on button "Historial Casos" at bounding box center [146, 440] width 177 height 36
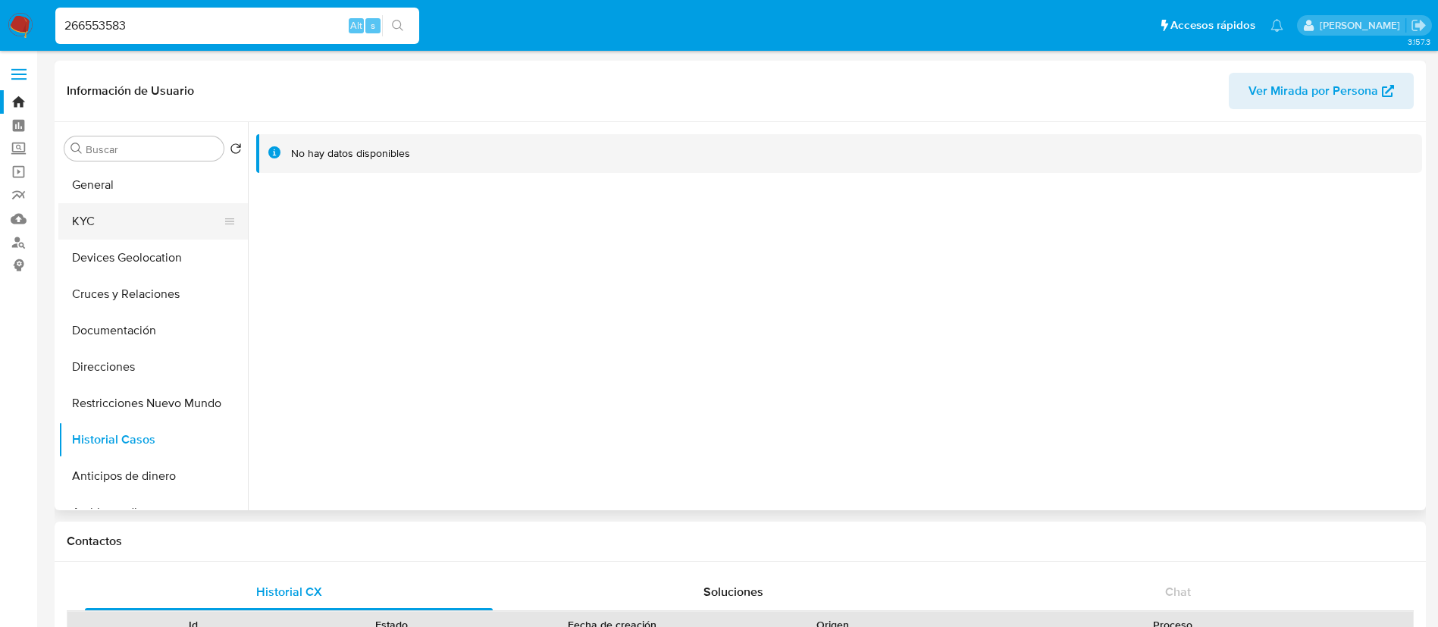
click at [94, 226] on button "KYC" at bounding box center [146, 221] width 177 height 36
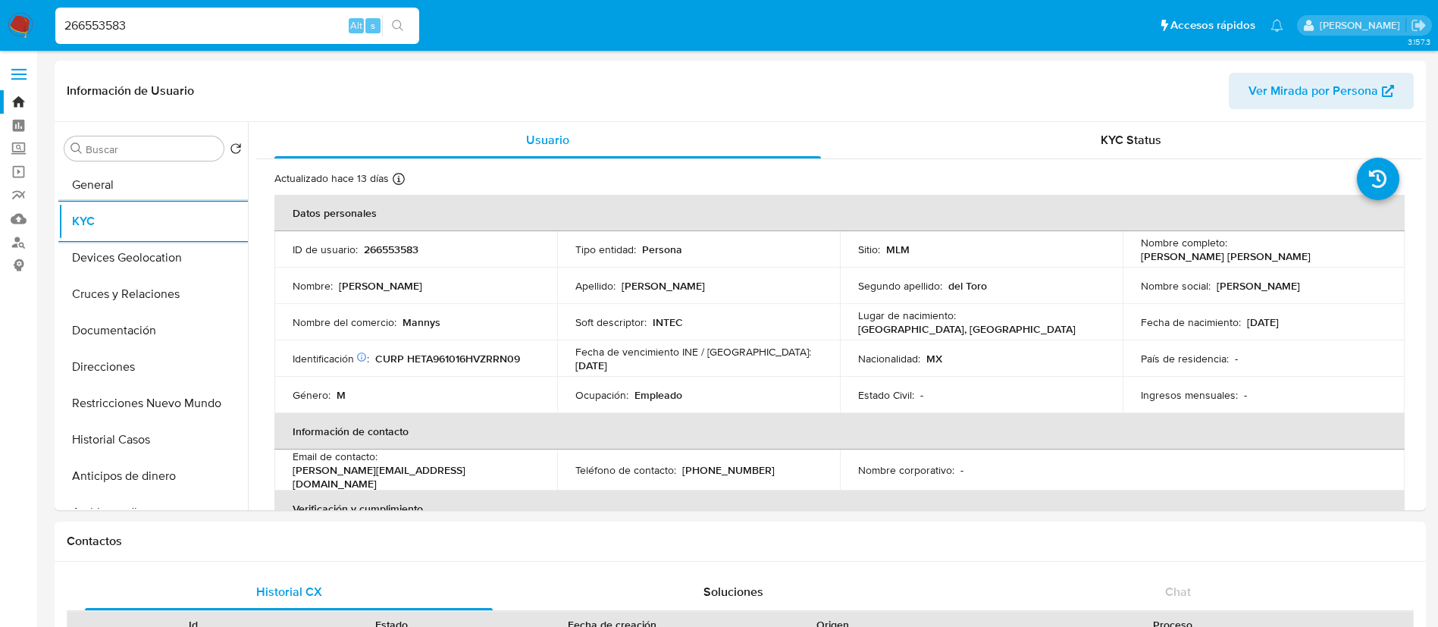
drag, startPoint x: 260, startPoint y: 26, endPoint x: 0, endPoint y: -61, distance: 274.1
click at [1168, 360] on p "País de residencia :" at bounding box center [1185, 359] width 88 height 14
drag, startPoint x: 224, startPoint y: 20, endPoint x: 0, endPoint y: -107, distance: 258.1
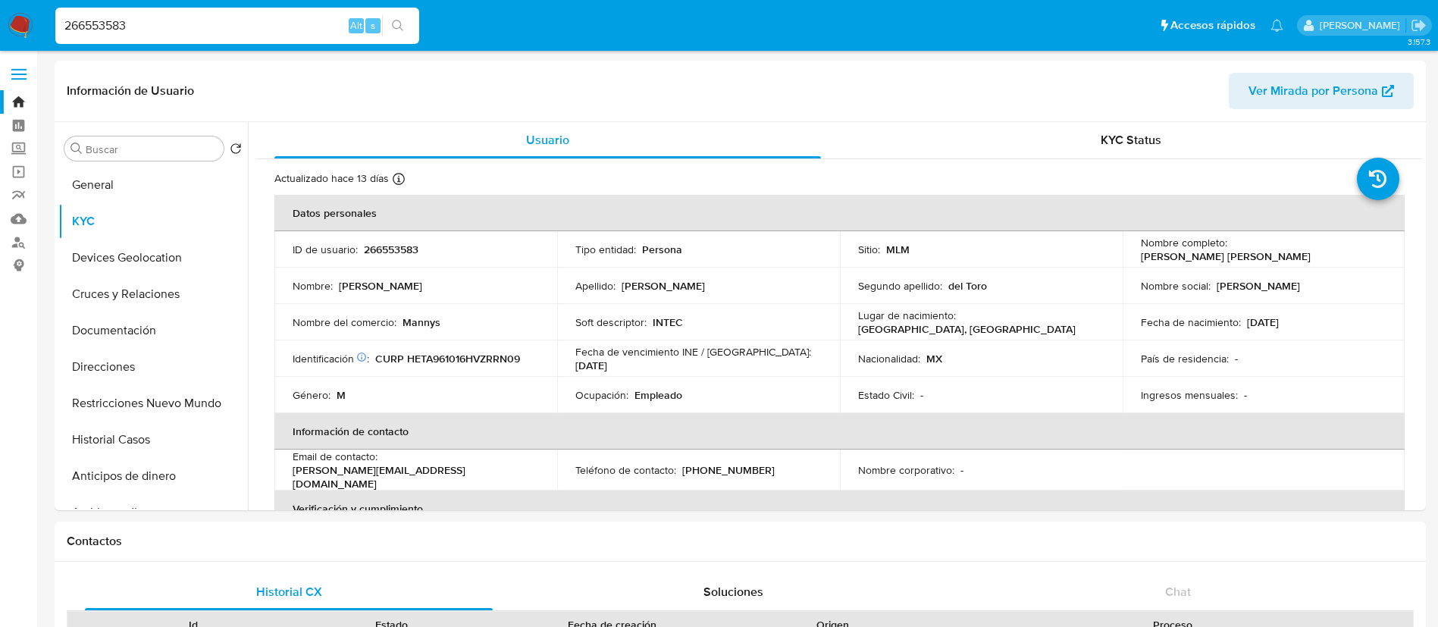
paste input "16122794"
type input "216122794"
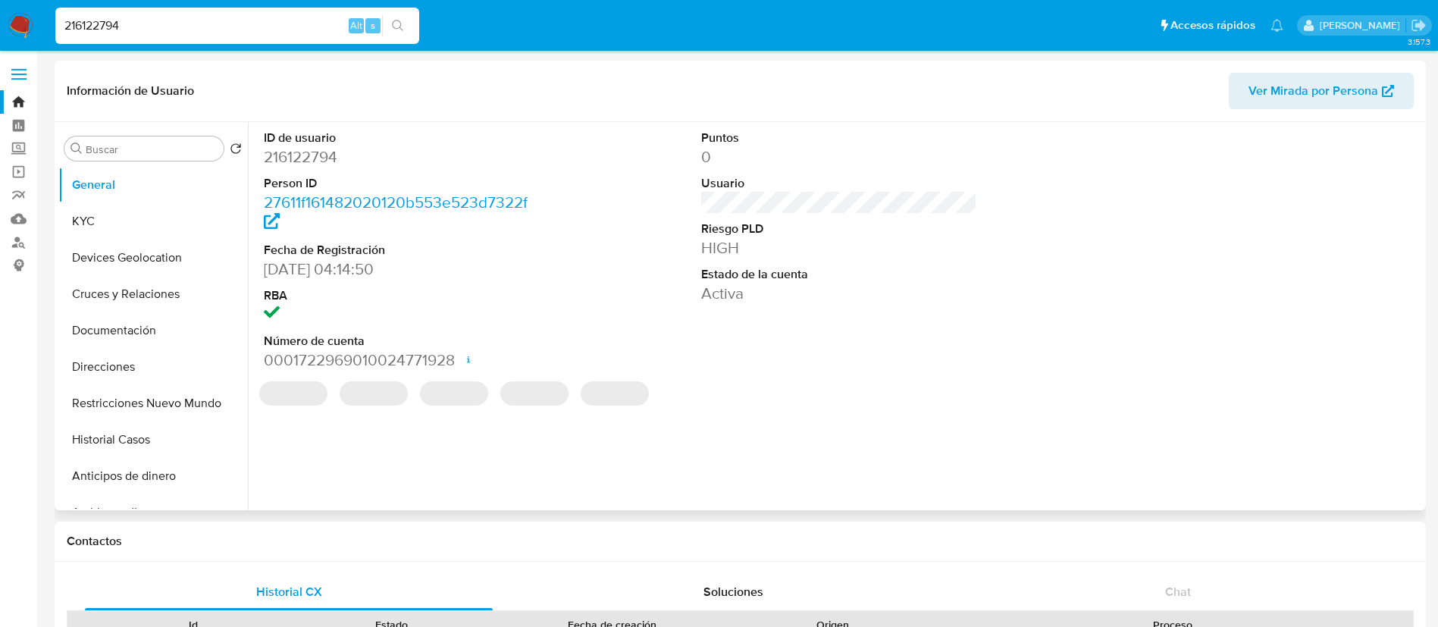
select select "10"
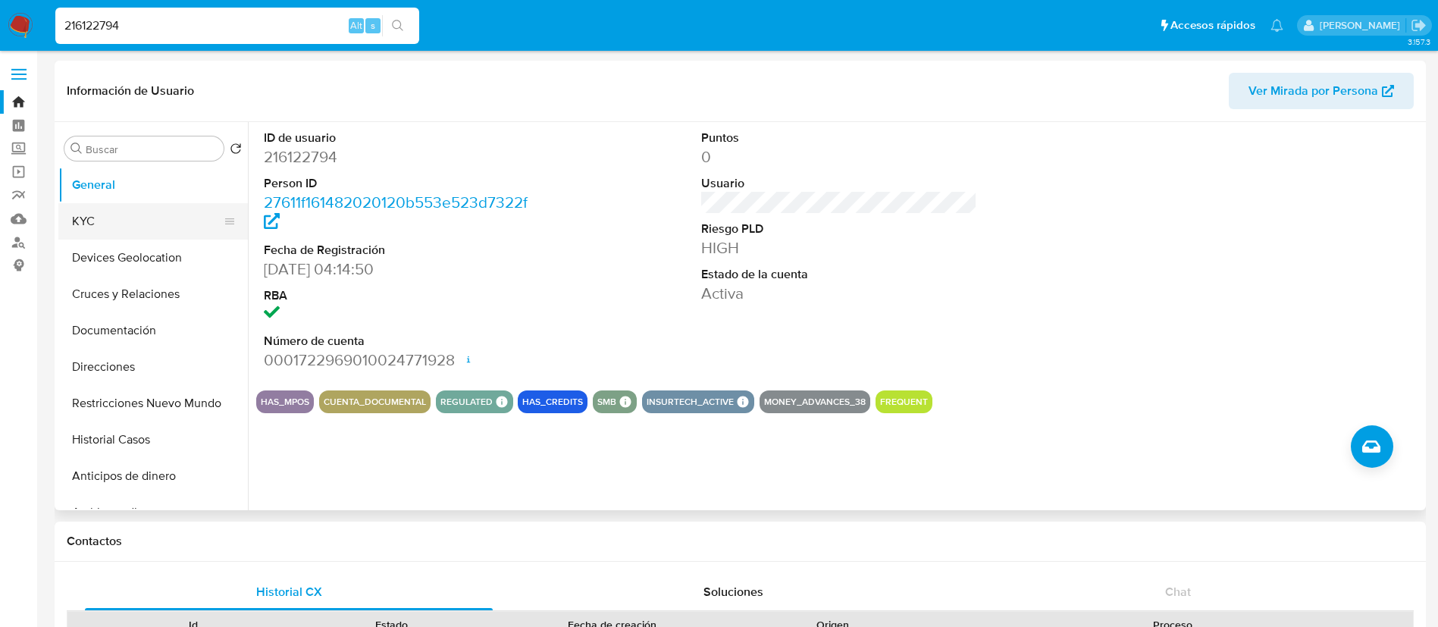
click at [166, 231] on button "KYC" at bounding box center [146, 221] width 177 height 36
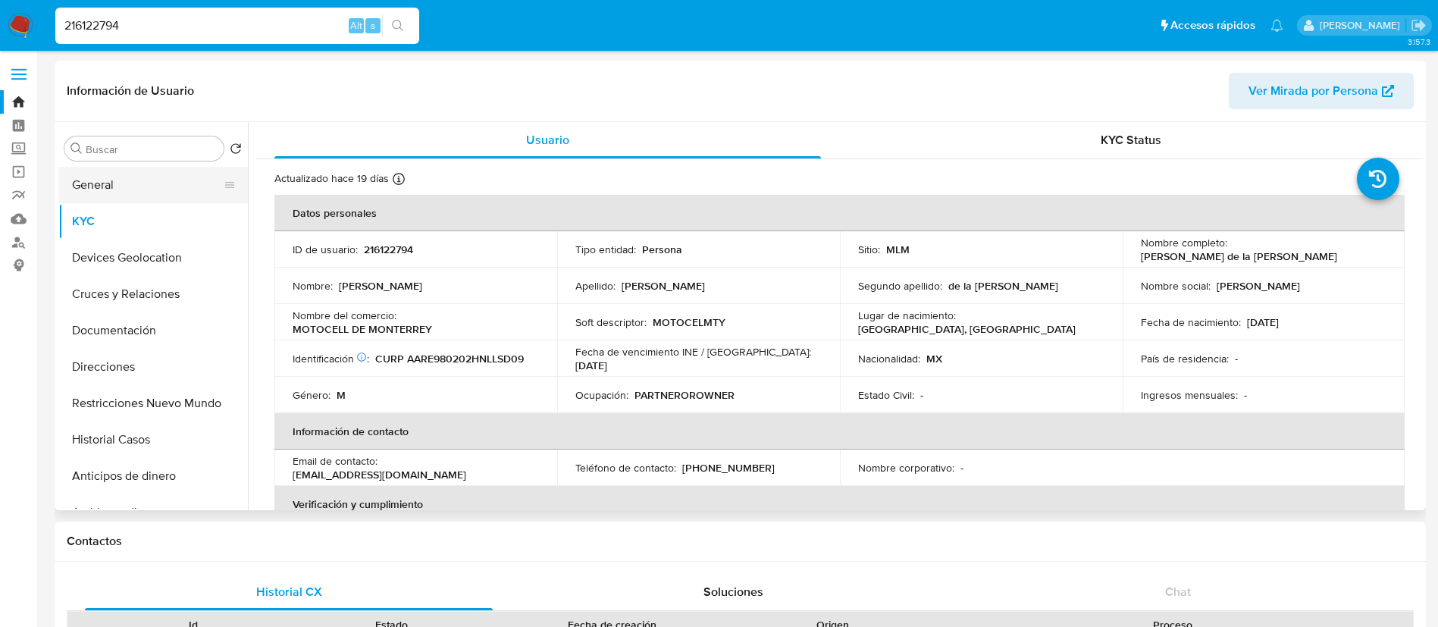
click at [89, 178] on button "General" at bounding box center [146, 185] width 177 height 36
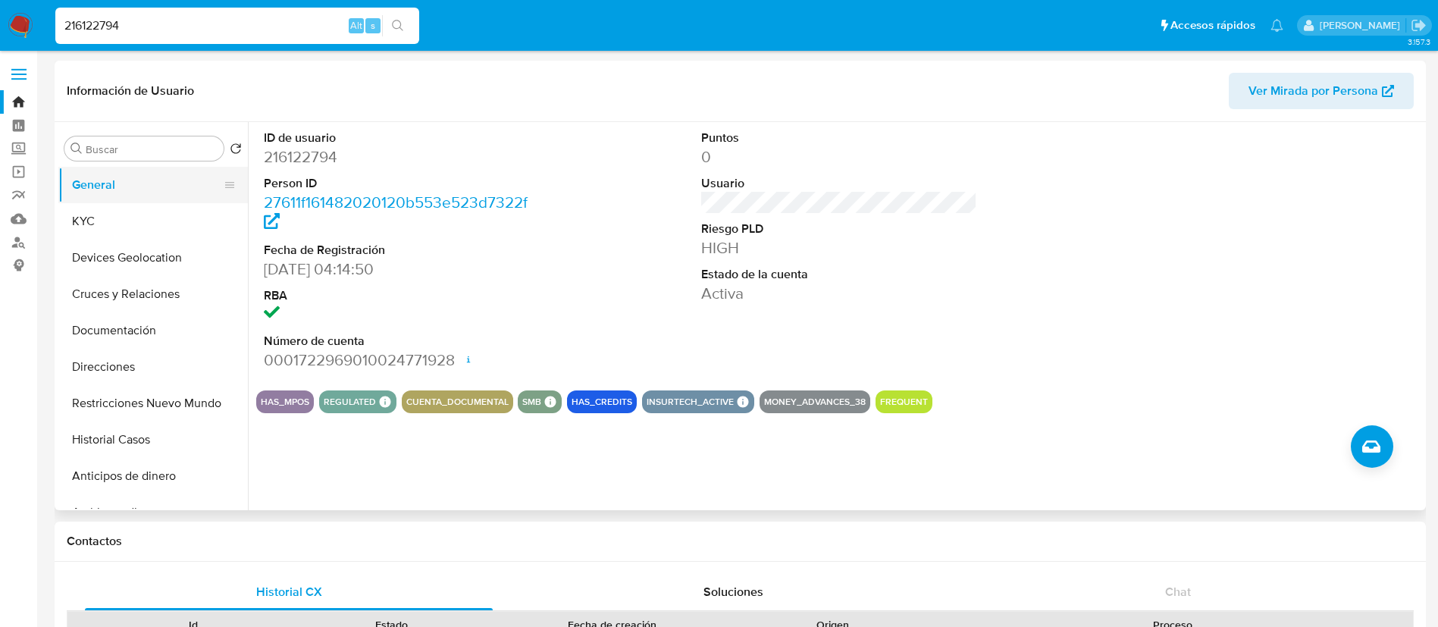
click at [99, 184] on button "General" at bounding box center [146, 185] width 177 height 36
click at [179, 209] on button "KYC" at bounding box center [146, 221] width 177 height 36
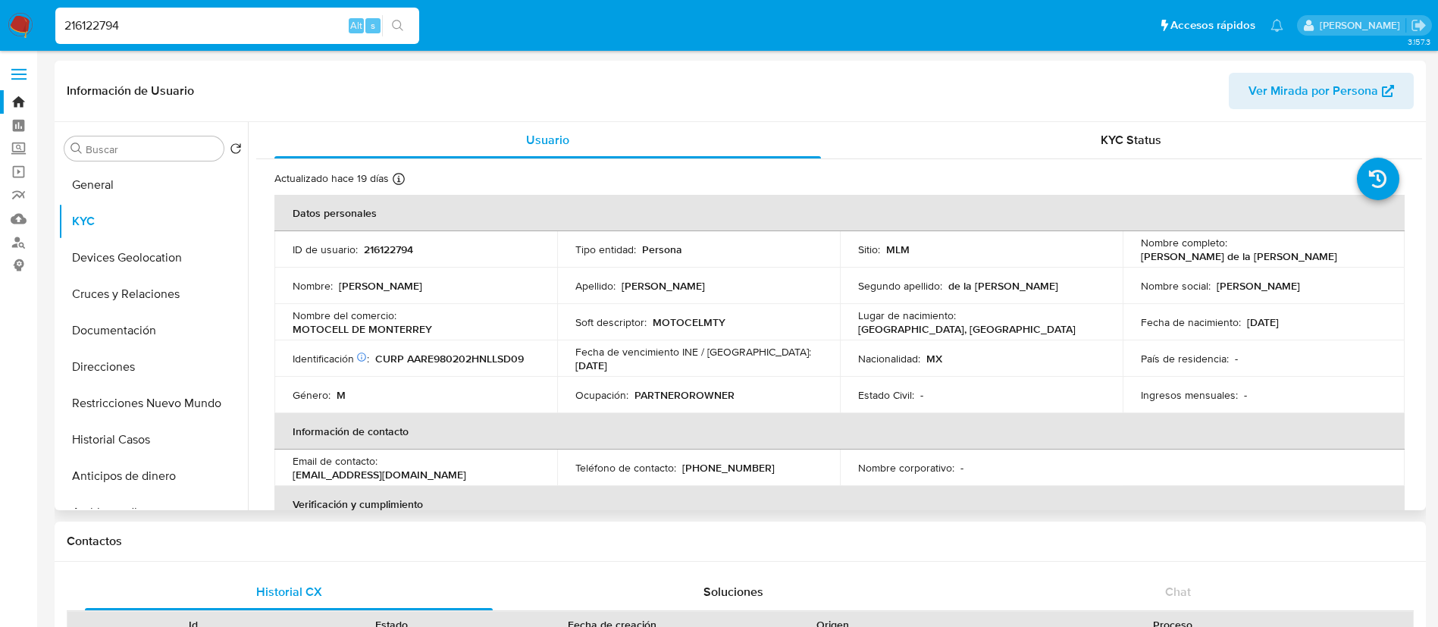
click at [1164, 346] on td "País de residencia : -" at bounding box center [1264, 358] width 283 height 36
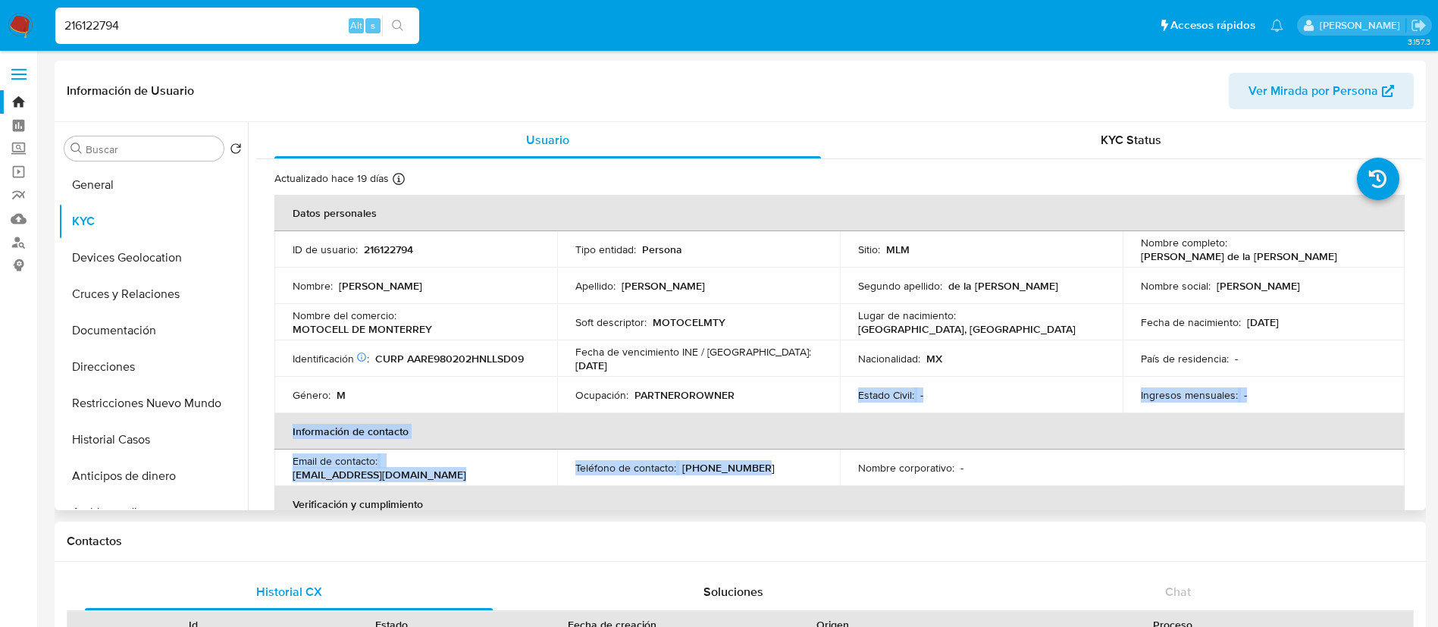
drag, startPoint x: 647, startPoint y: 406, endPoint x: 757, endPoint y: 459, distance: 122.1
click at [757, 459] on table "Datos personales ID de usuario : 216122794 Tipo entidad : Persona Sitio : MLM N…" at bounding box center [839, 468] width 1131 height 546
click at [808, 393] on div "Ocupación : PARTNEROROWNER" at bounding box center [699, 395] width 246 height 14
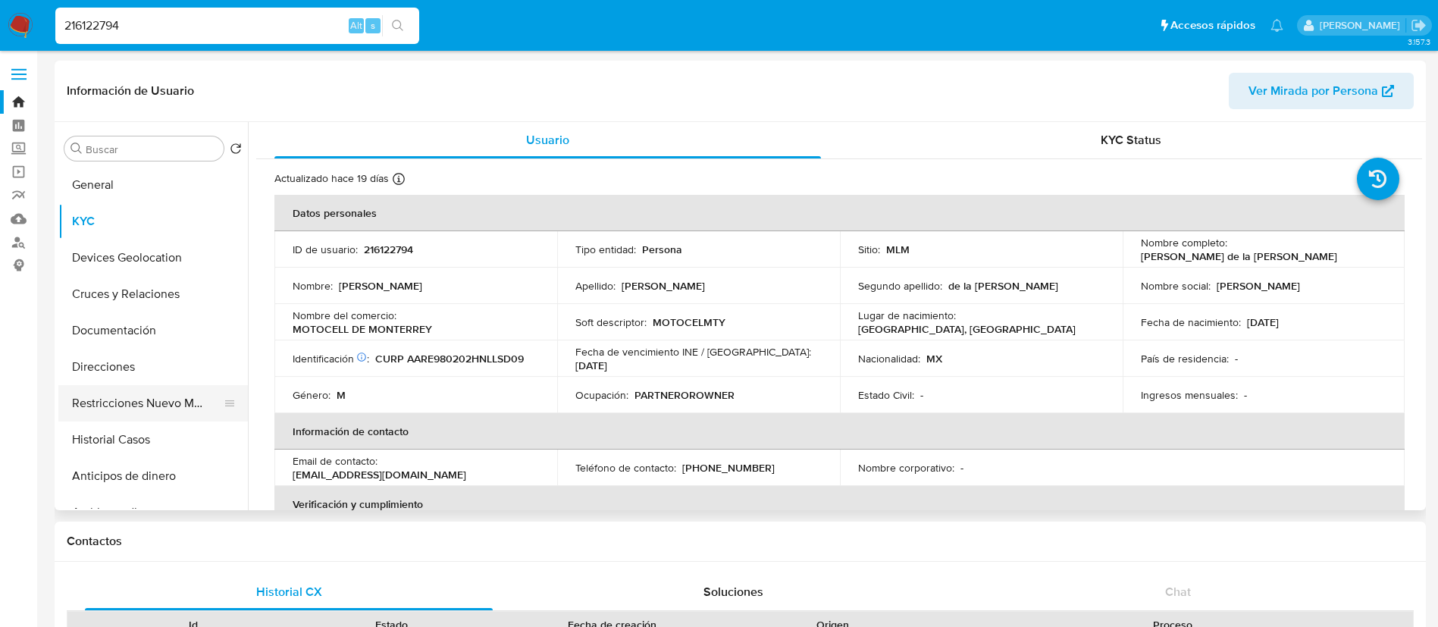
click at [167, 401] on button "Restricciones Nuevo Mundo" at bounding box center [146, 403] width 177 height 36
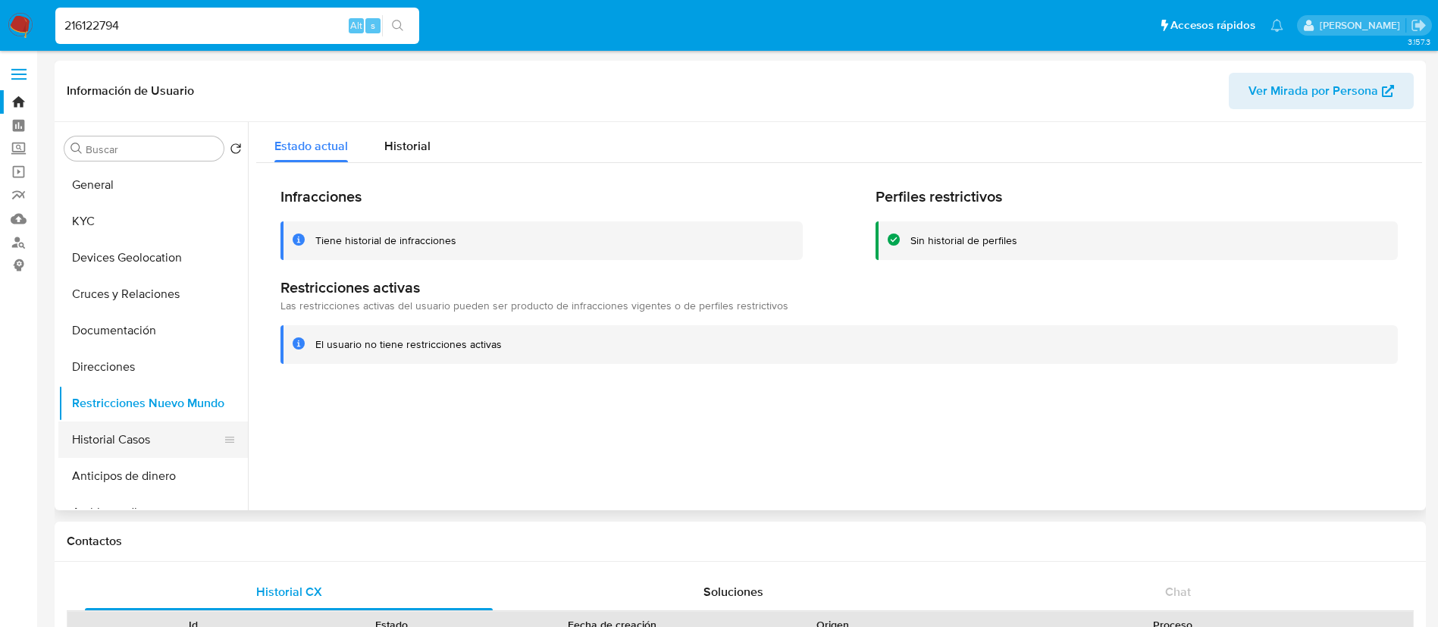
click at [146, 439] on button "Historial Casos" at bounding box center [146, 440] width 177 height 36
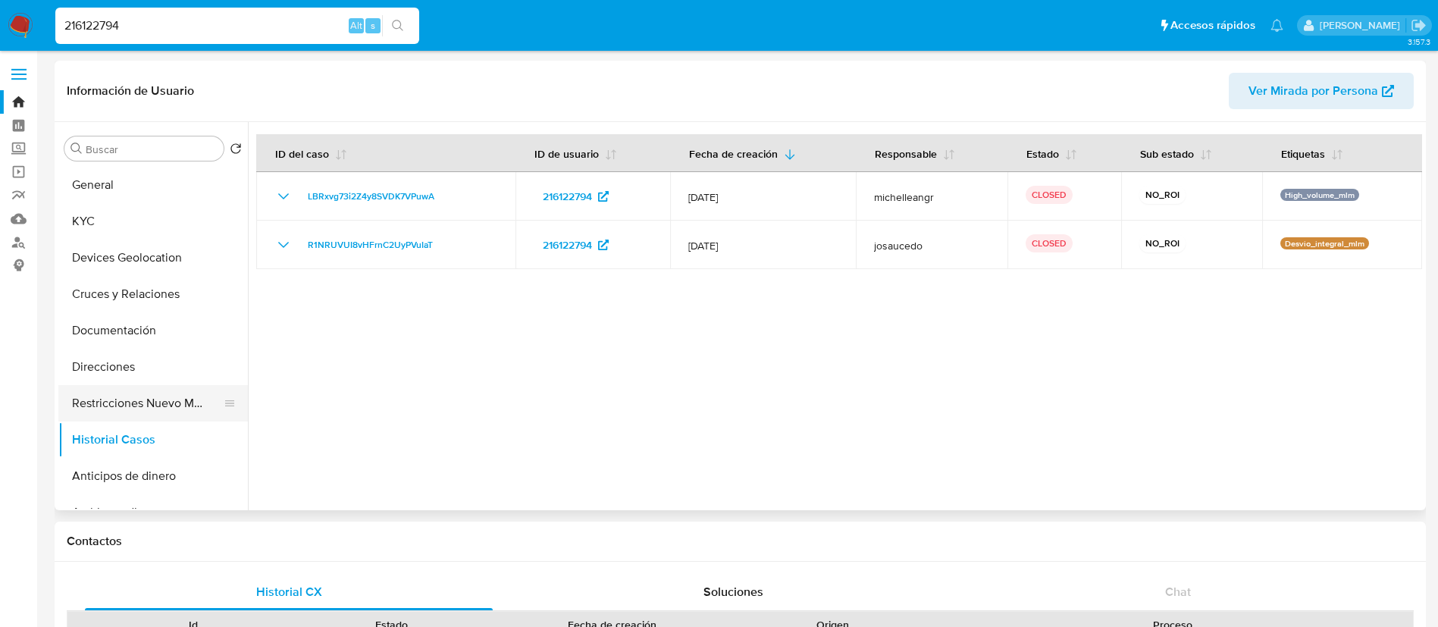
click at [156, 407] on button "Restricciones Nuevo Mundo" at bounding box center [146, 403] width 177 height 36
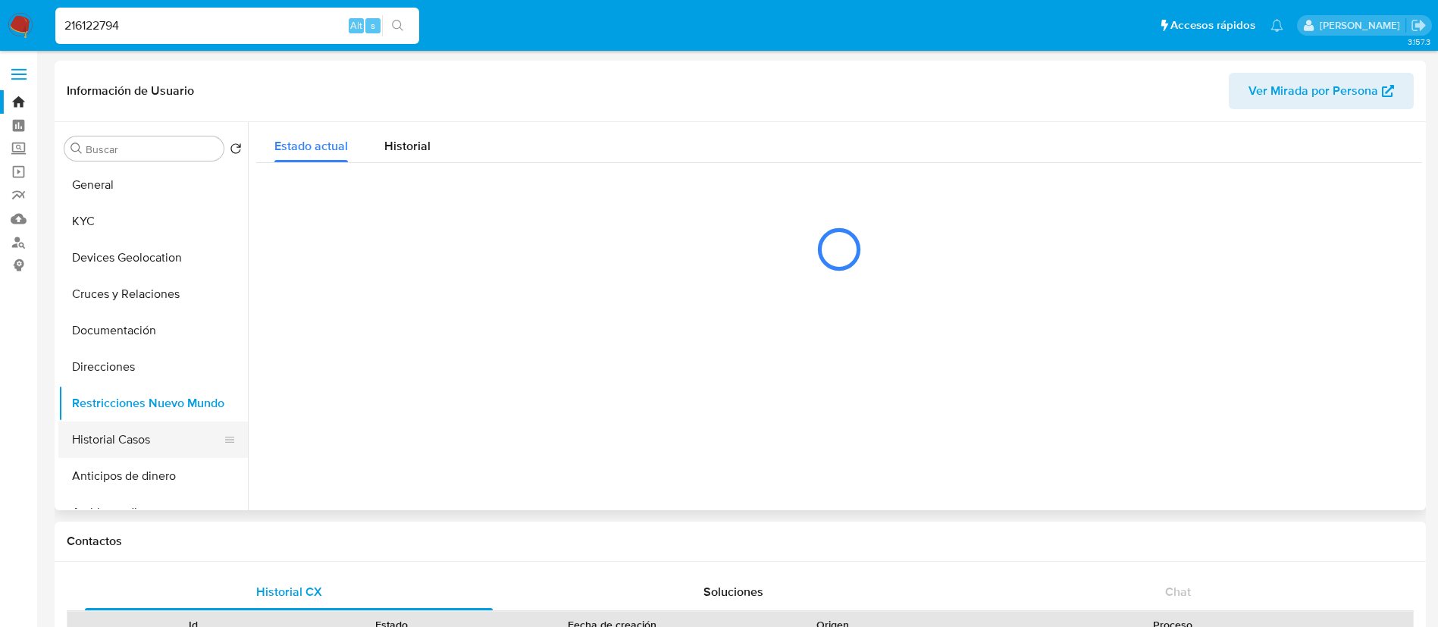
click at [130, 428] on button "Historial Casos" at bounding box center [146, 440] width 177 height 36
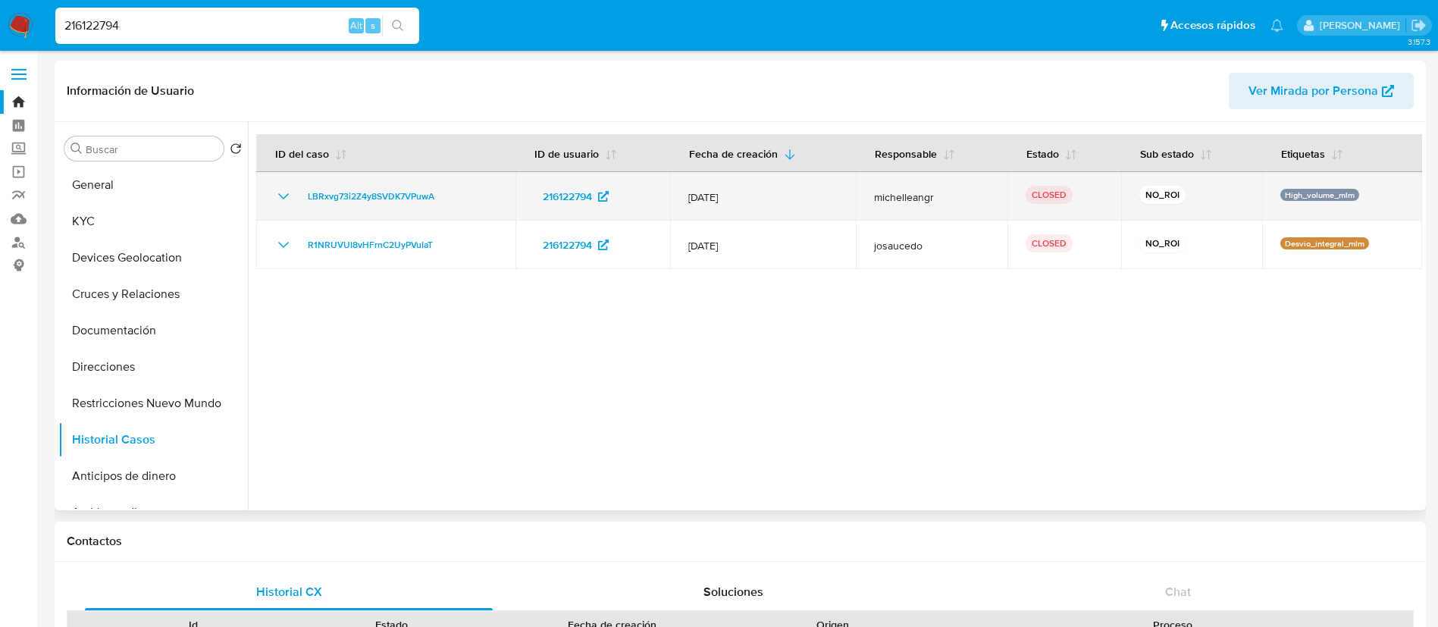
click at [281, 191] on icon "Mostrar/Ocultar" at bounding box center [283, 196] width 18 height 18
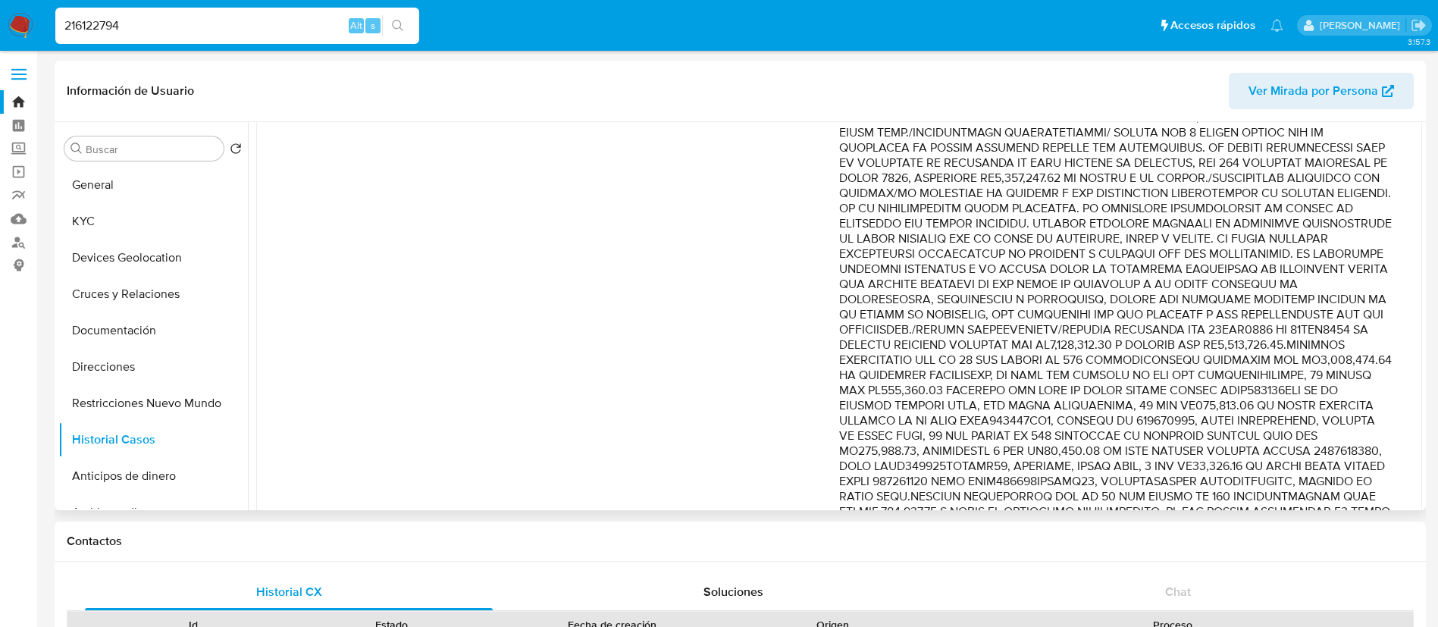
scroll to position [604, 0]
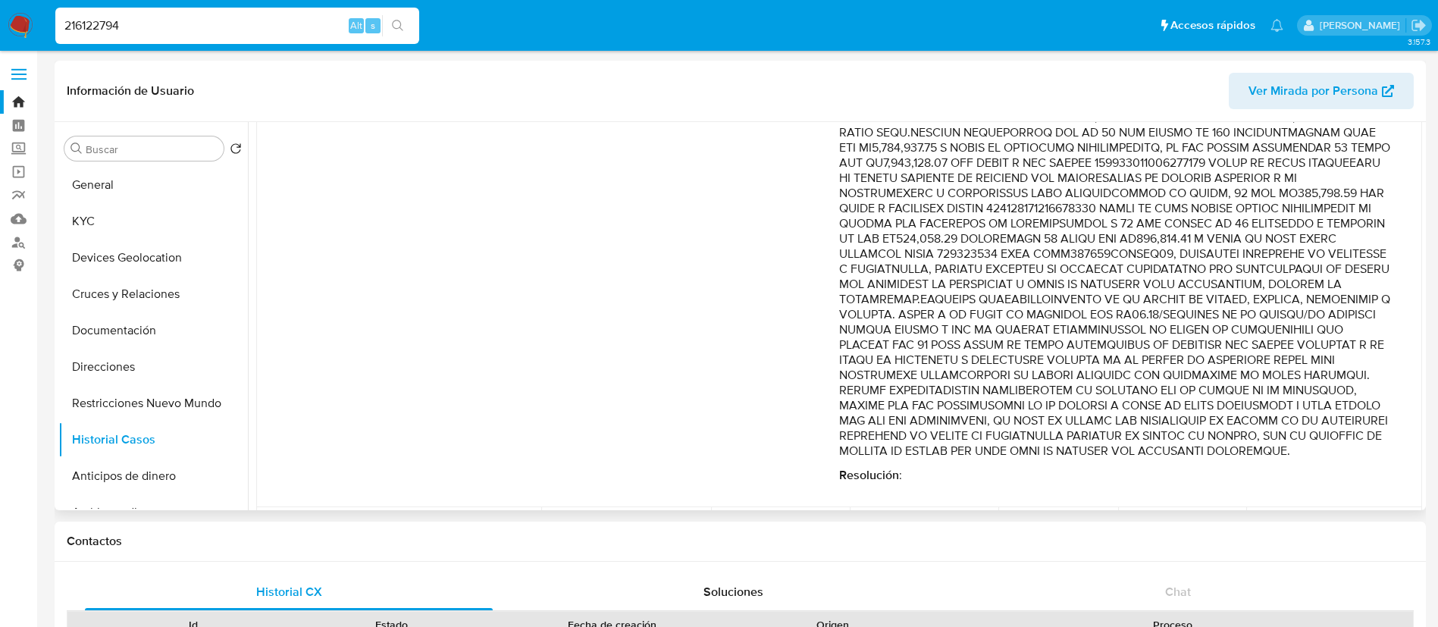
drag, startPoint x: 1048, startPoint y: 308, endPoint x: 1050, endPoint y: 481, distance: 173.7
click at [1050, 481] on div "Comentario : Resolución :" at bounding box center [1115, 69] width 553 height 828
click at [949, 346] on p "Comentario :" at bounding box center [1115, 57] width 553 height 804
drag, startPoint x: 949, startPoint y: 346, endPoint x: 973, endPoint y: 339, distance: 24.5
click at [973, 339] on p "Comentario :" at bounding box center [1115, 57] width 553 height 804
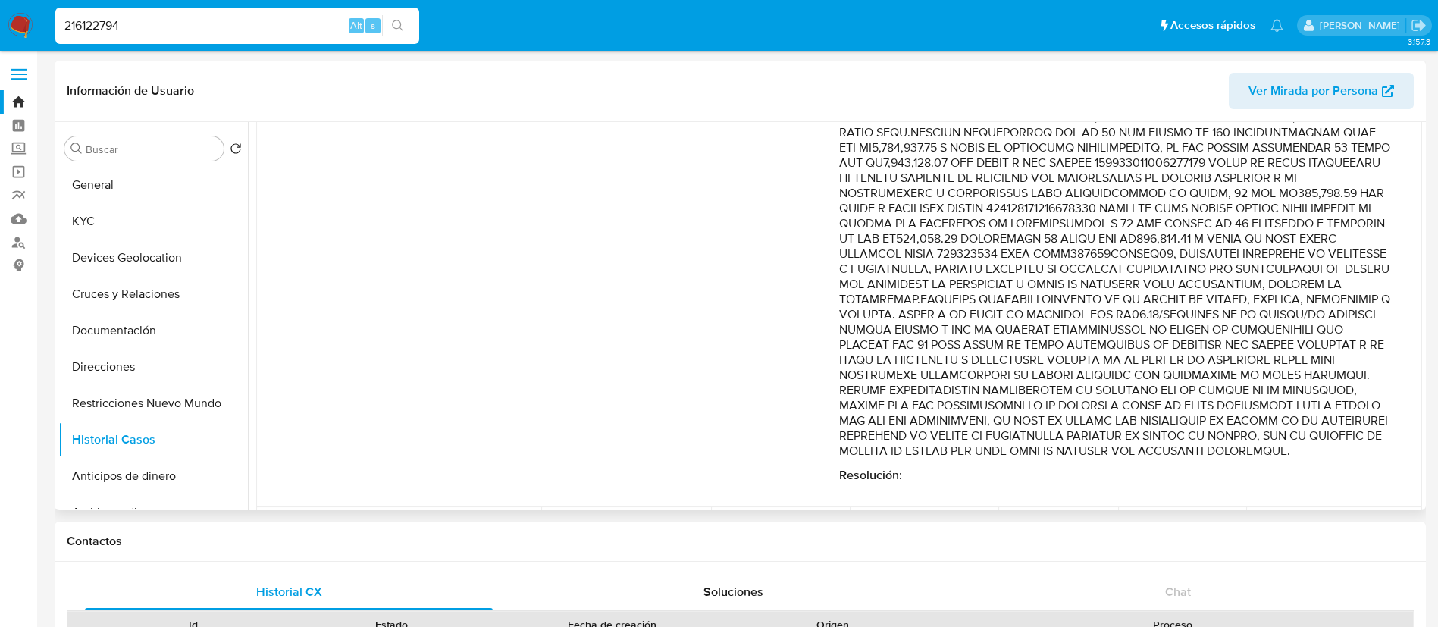
click at [976, 343] on p "Comentario :" at bounding box center [1115, 57] width 553 height 804
drag, startPoint x: 224, startPoint y: 22, endPoint x: 0, endPoint y: -39, distance: 232.0
paste input "66553583"
type input "266553583"
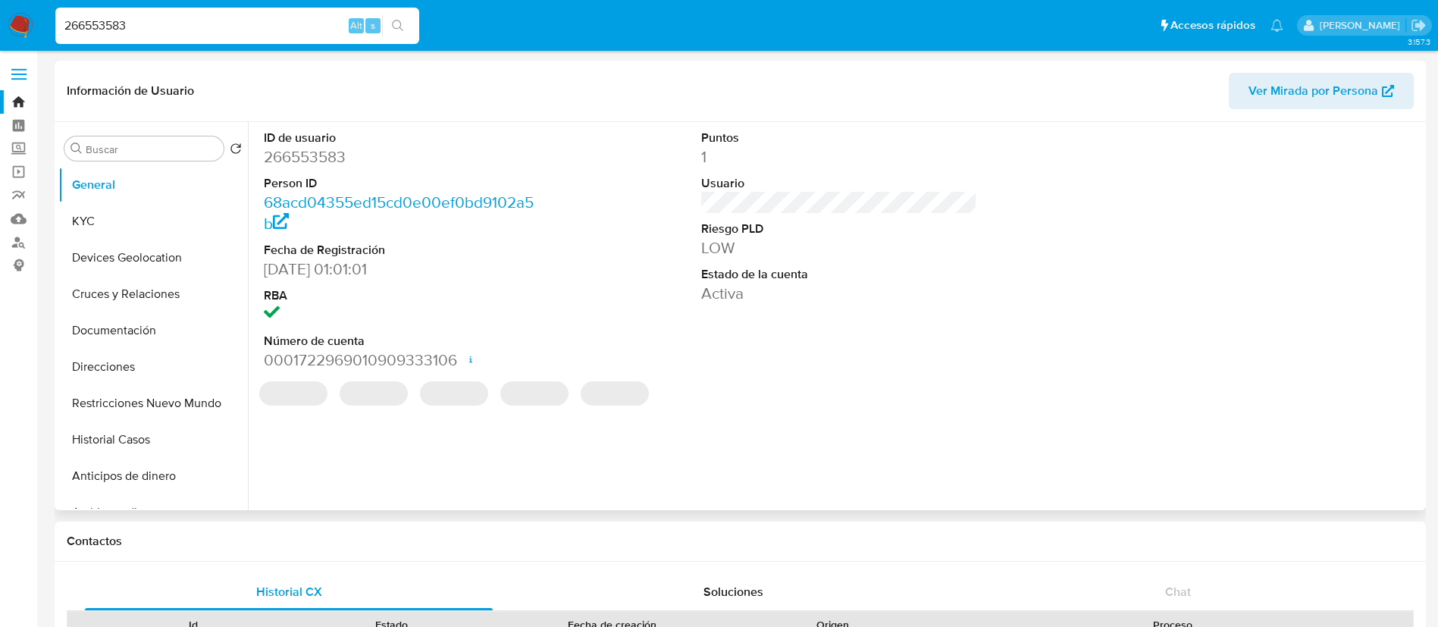
select select "10"
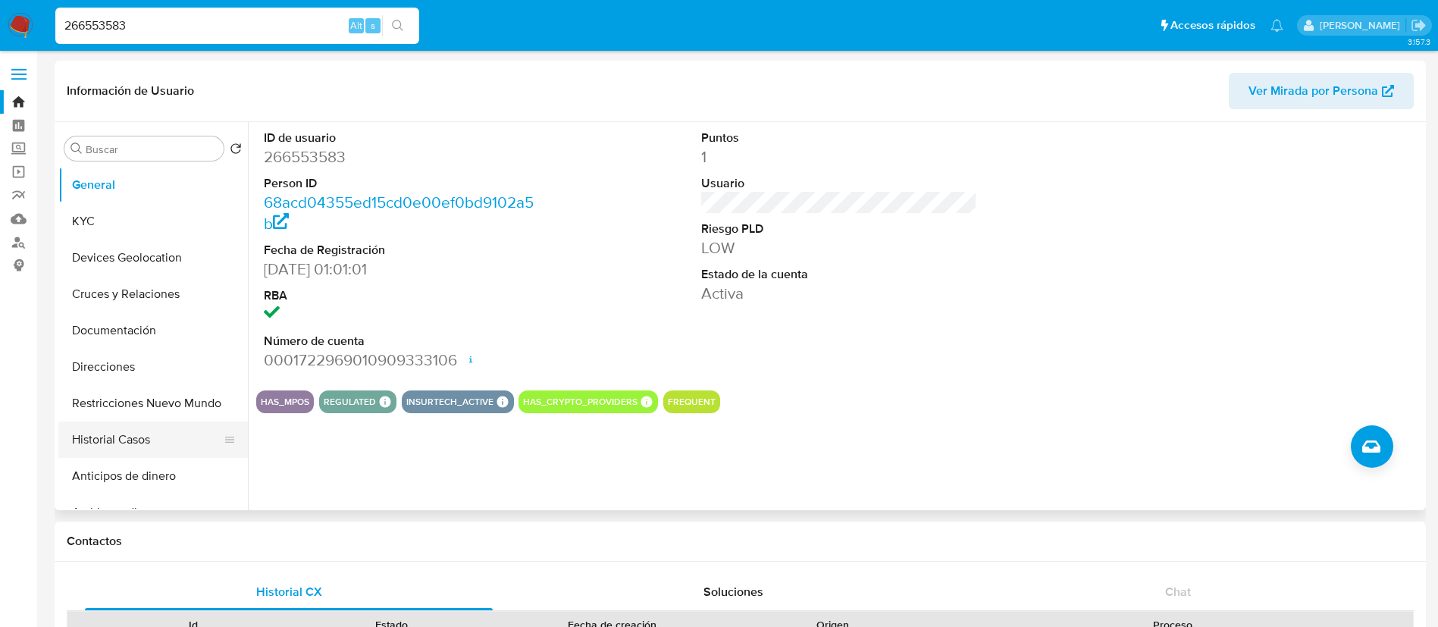
click at [73, 441] on button "Historial Casos" at bounding box center [146, 440] width 177 height 36
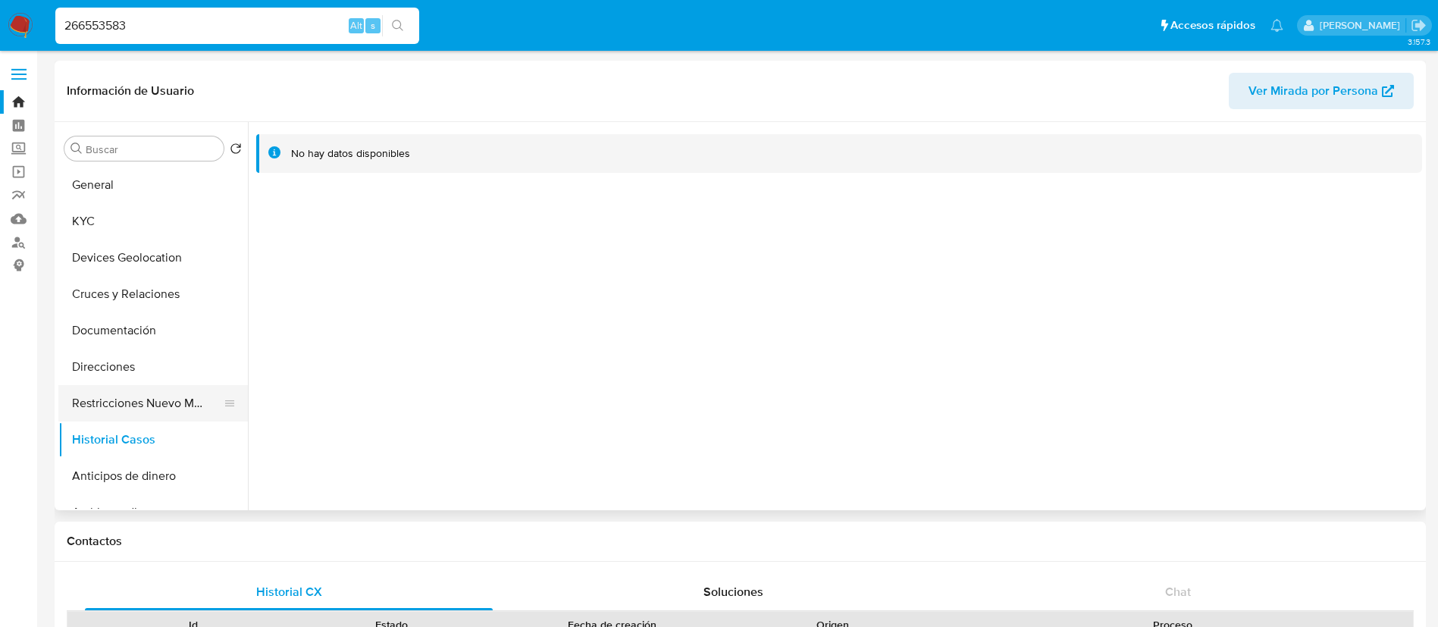
click at [98, 400] on button "Restricciones Nuevo Mundo" at bounding box center [146, 403] width 177 height 36
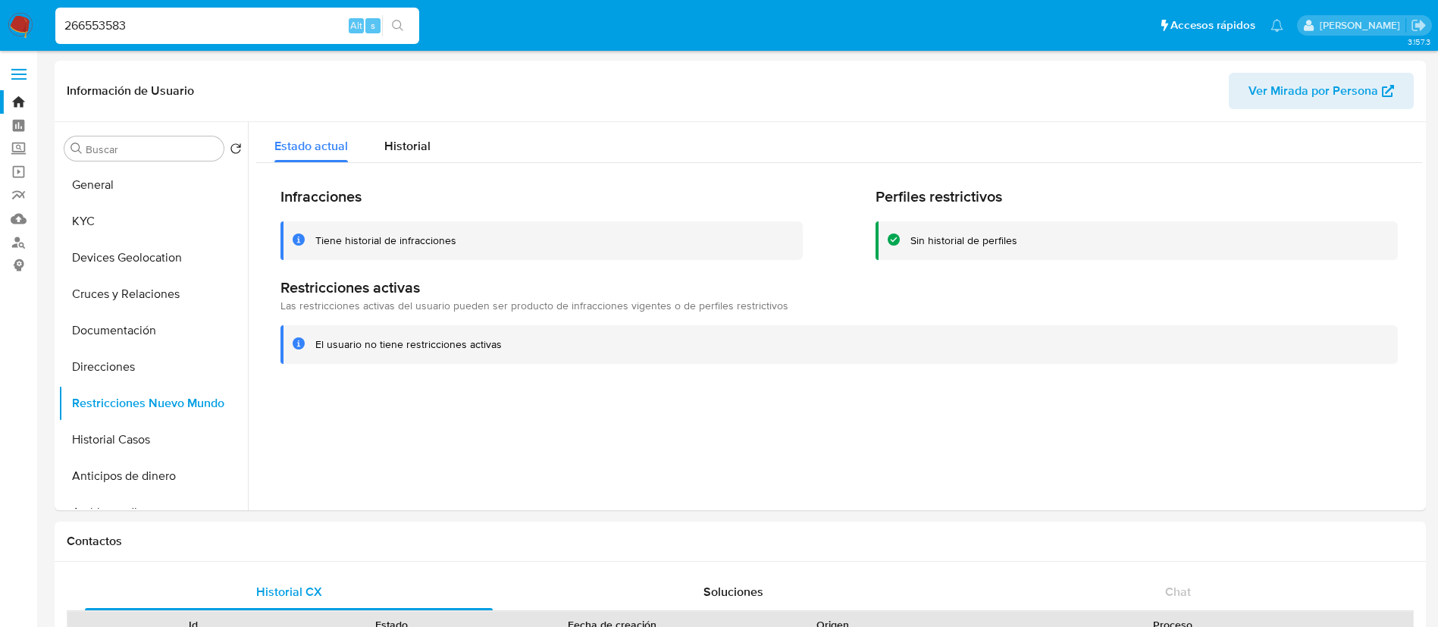
drag, startPoint x: 237, startPoint y: 31, endPoint x: 1, endPoint y: -79, distance: 260.2
paste input "412048888"
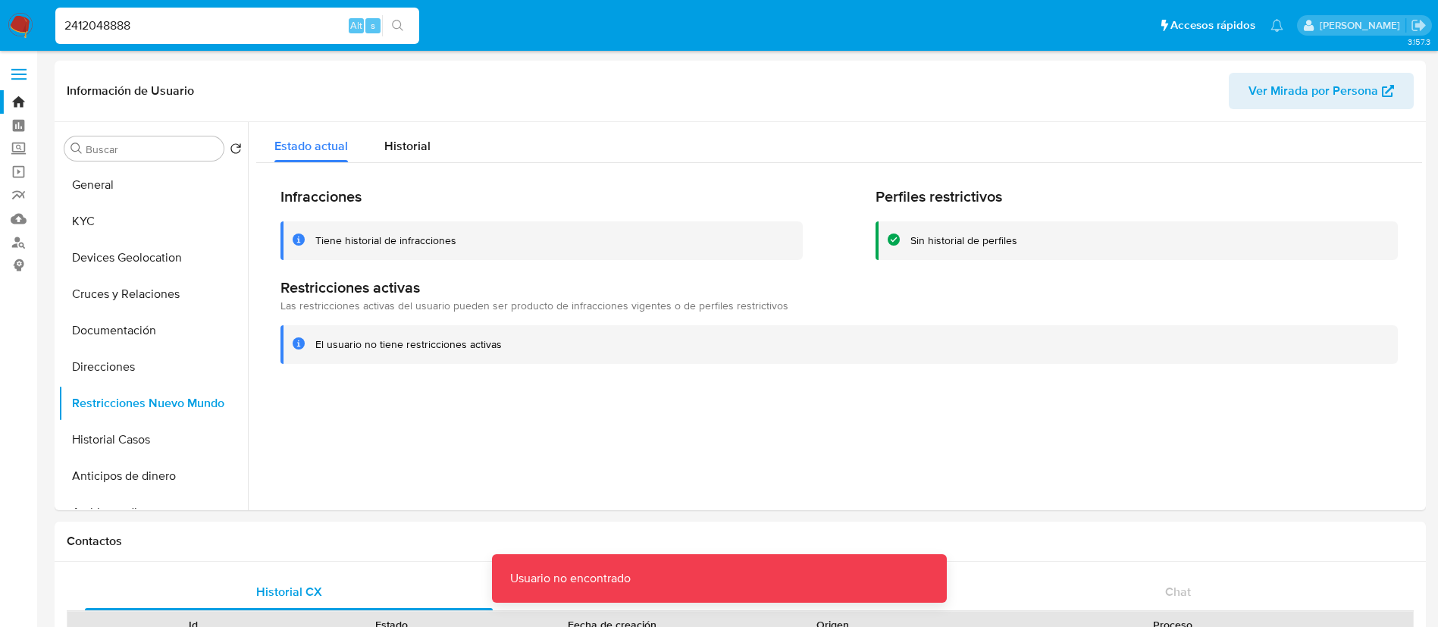
click at [224, 16] on input "2412048888" at bounding box center [237, 26] width 364 height 20
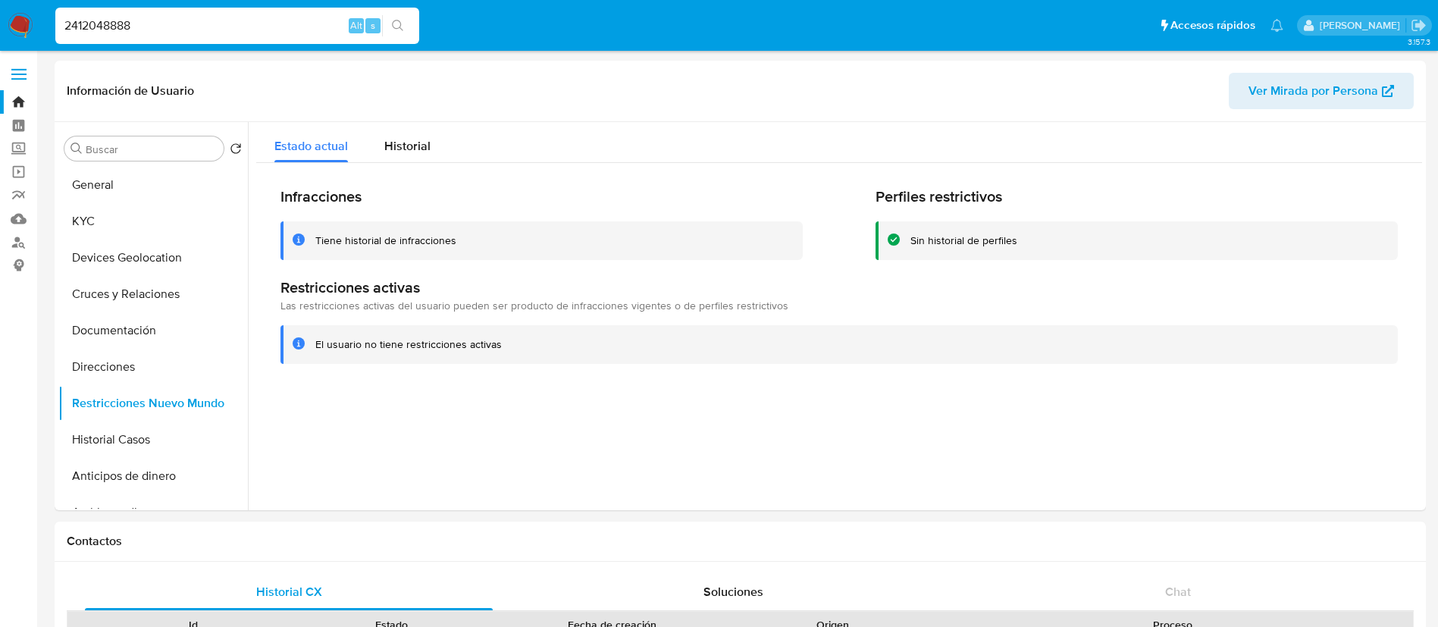
type input "2412048888"
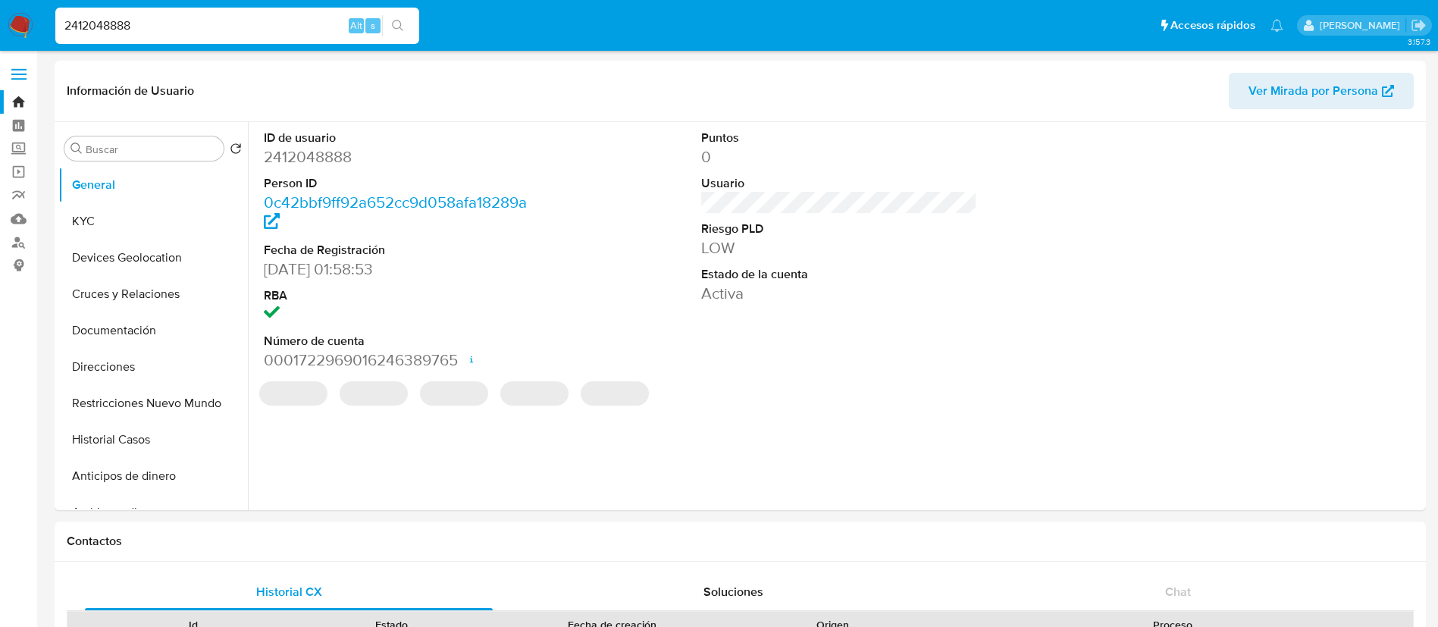
select select "10"
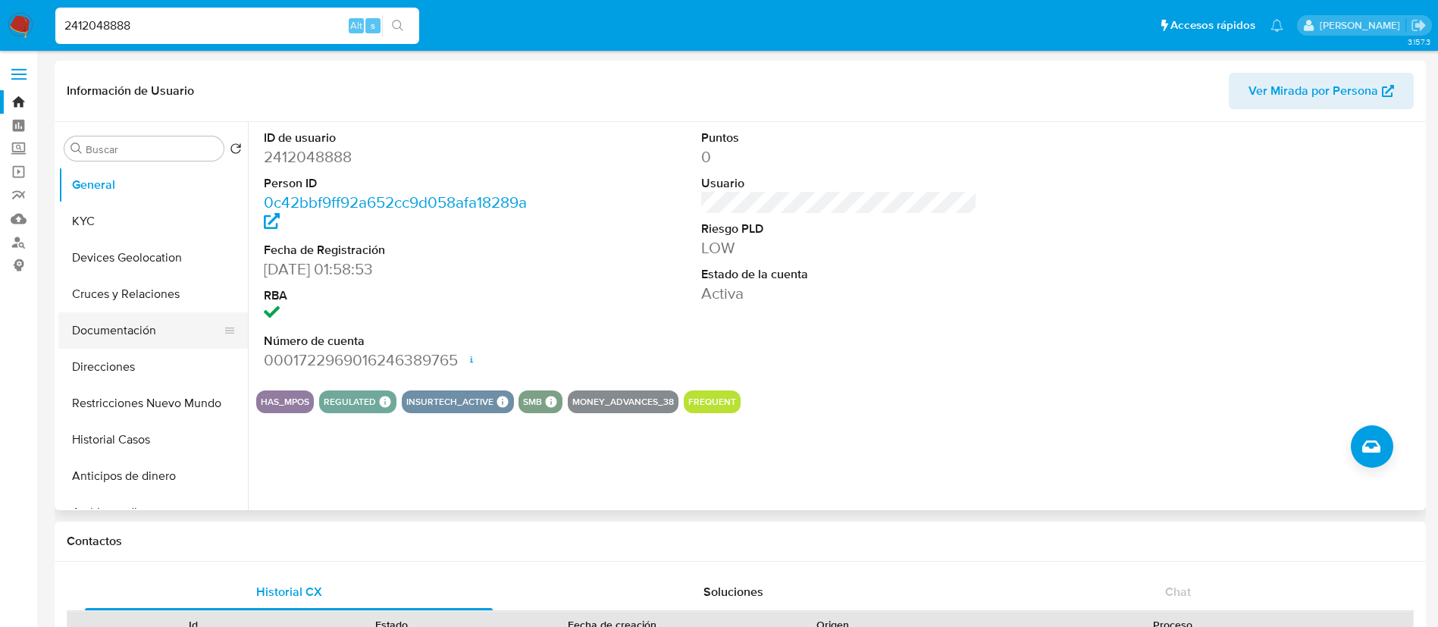
click at [183, 345] on button "Documentación" at bounding box center [146, 330] width 177 height 36
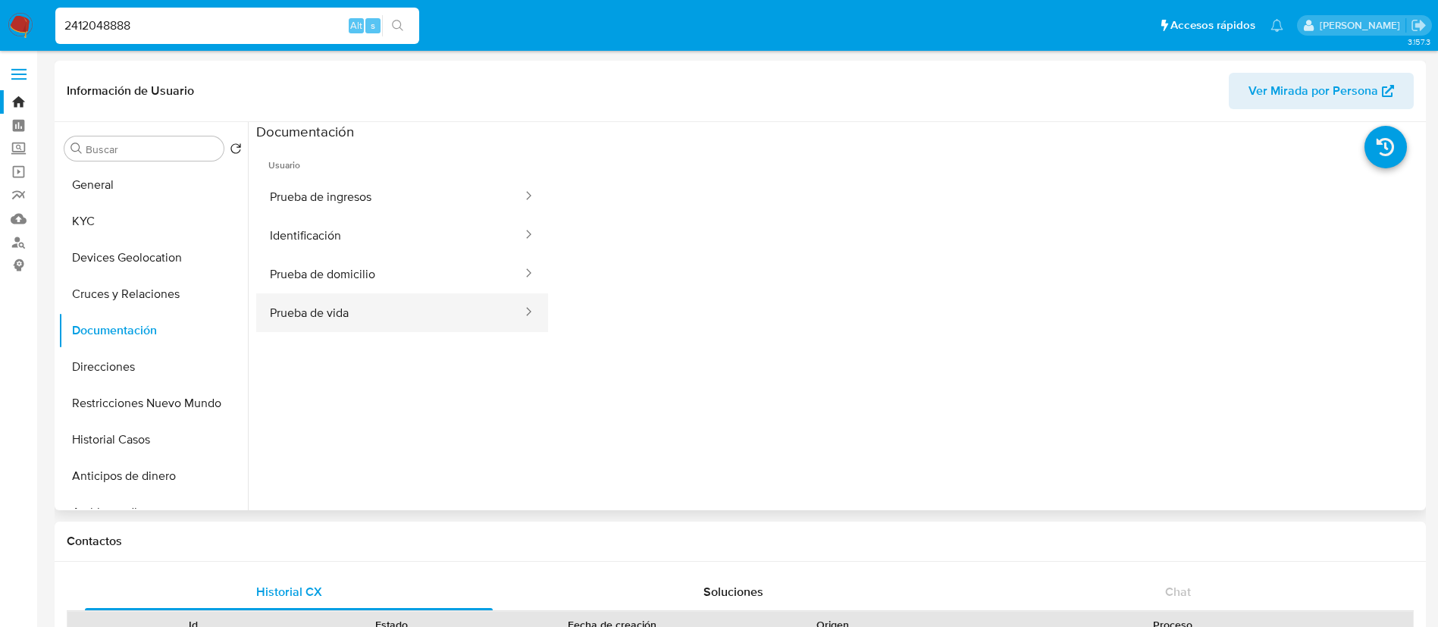
click at [296, 307] on button "Prueba de vida" at bounding box center [390, 312] width 268 height 39
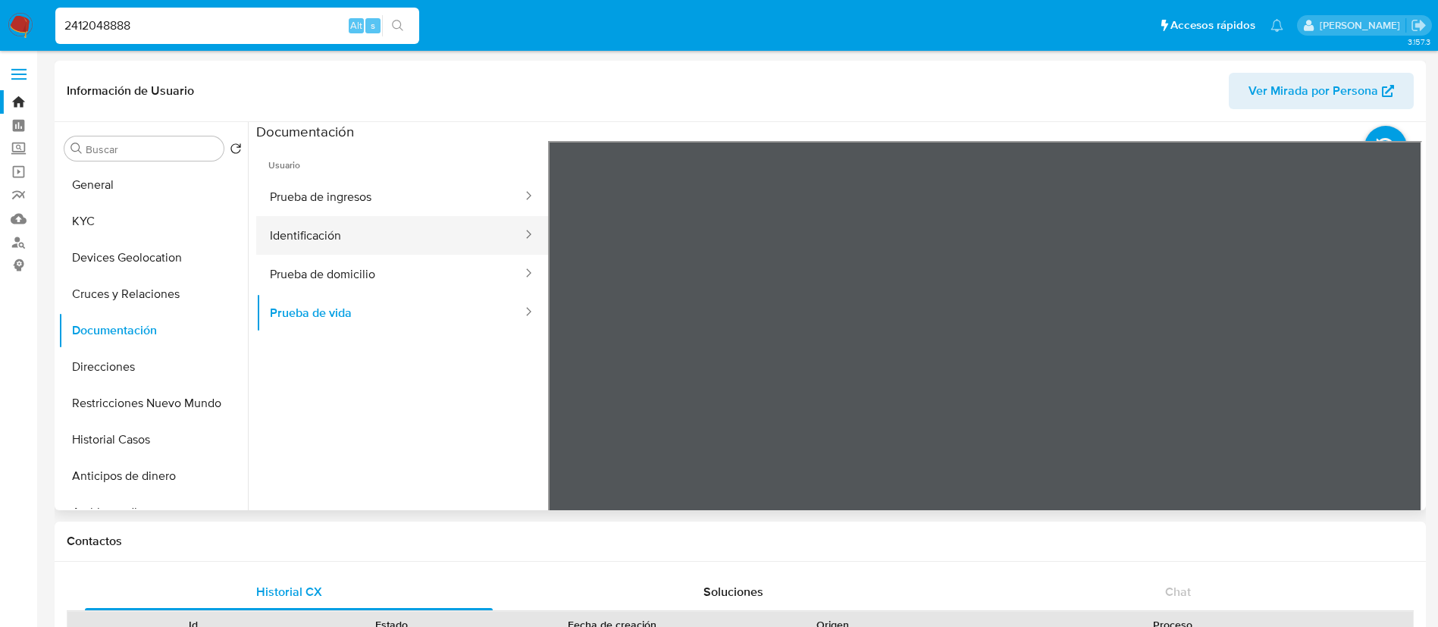
click at [415, 252] on button "Identificación" at bounding box center [390, 235] width 268 height 39
click at [431, 284] on button "Prueba de domicilio" at bounding box center [390, 274] width 268 height 39
